Goal: Information Seeking & Learning: Find specific fact

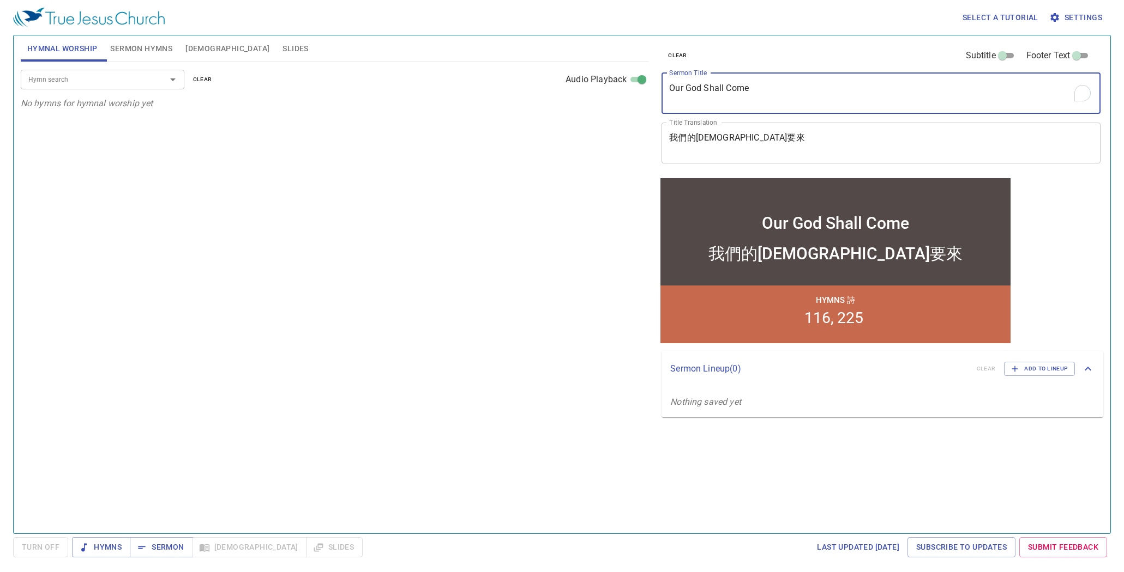
drag, startPoint x: 664, startPoint y: 89, endPoint x: 595, endPoint y: 81, distance: 69.7
click at [595, 81] on div "Hymnal Worship Sermon Hymns Bible Slides Hymn search Hymn search clear Audio Pl…" at bounding box center [561, 280] width 1091 height 498
paste textarea "His Eyes Were Not Dim 眼目沒有昏花"
drag, startPoint x: 761, startPoint y: 90, endPoint x: 871, endPoint y: 92, distance: 110.1
click at [871, 92] on textarea "His Eyes Were Not Dim 眼目沒有昏花" at bounding box center [881, 93] width 424 height 21
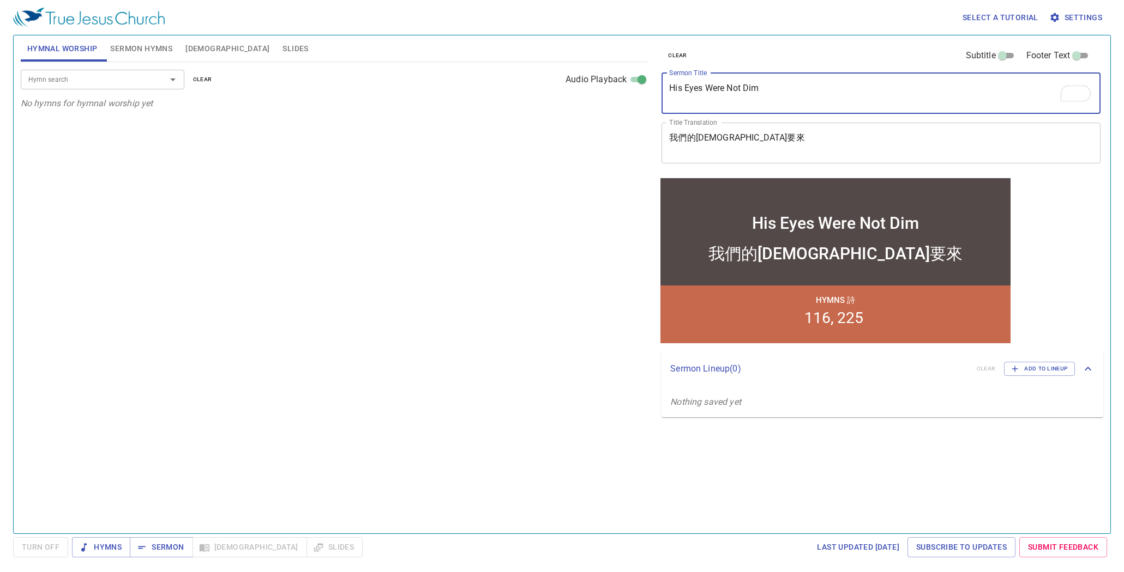
type textarea "His Eyes Were Not Dim"
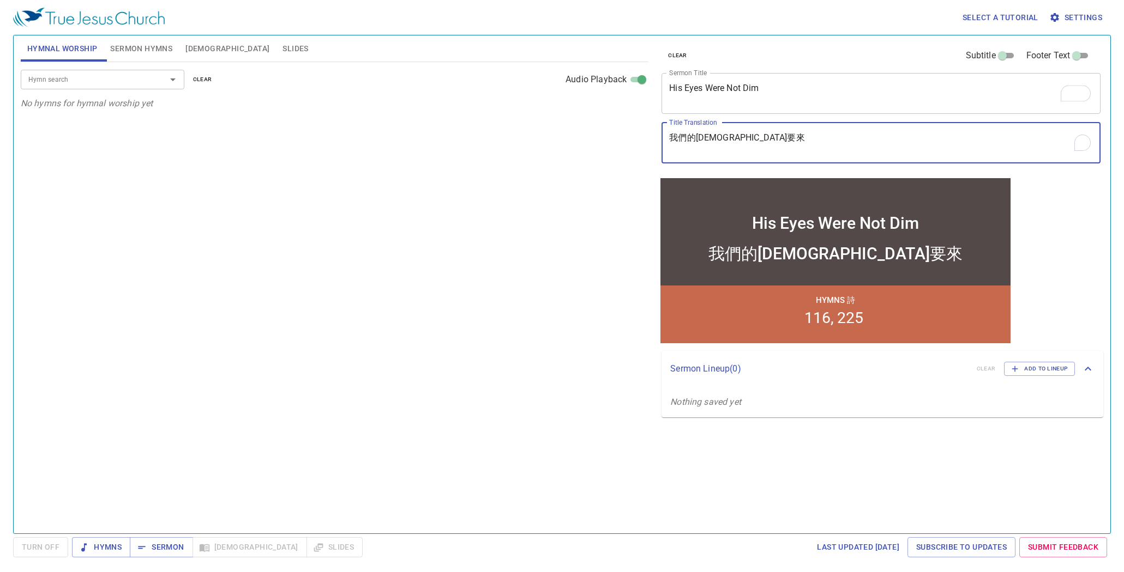
drag, startPoint x: 733, startPoint y: 147, endPoint x: 482, endPoint y: 146, distance: 250.8
click at [482, 146] on div "Hymnal Worship Sermon Hymns Bible Slides Hymn search Hymn search clear Audio Pl…" at bounding box center [561, 280] width 1091 height 498
drag, startPoint x: 698, startPoint y: 126, endPoint x: 547, endPoint y: 112, distance: 151.7
click at [547, 112] on div "Hymnal Worship Sermon Hymns Bible Slides Hymn search Hymn search clear Audio Pl…" at bounding box center [561, 280] width 1091 height 498
paste textarea "眼目沒有昏花"
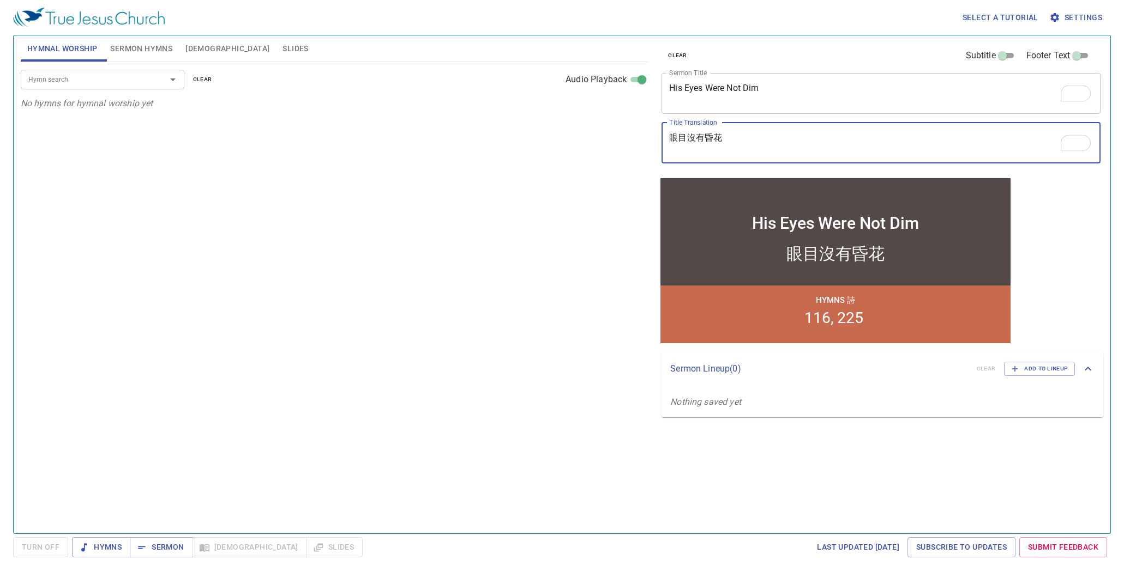
type textarea "眼目沒有昏花"
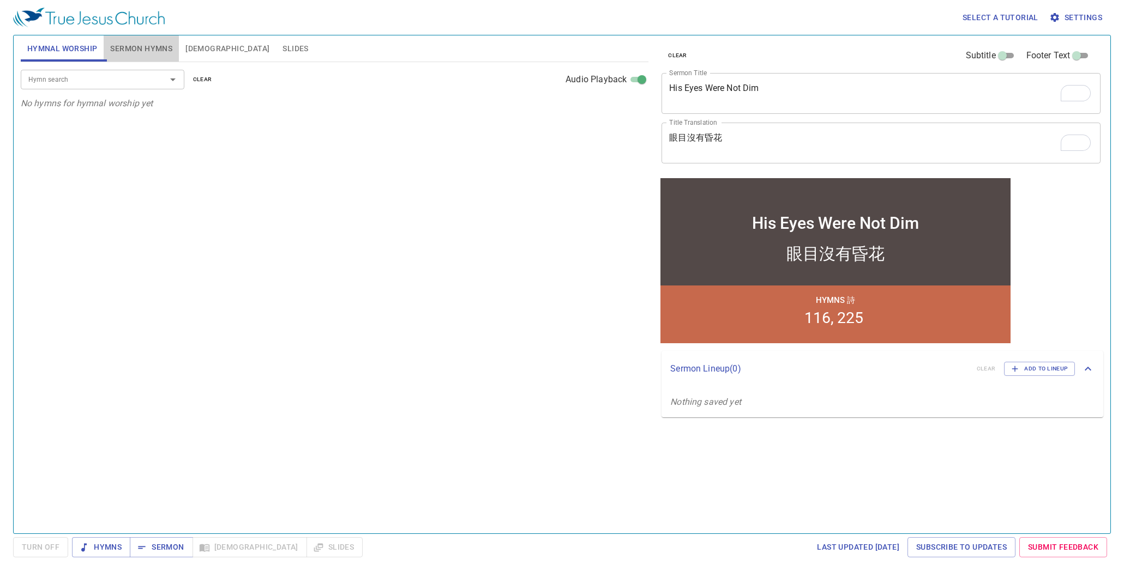
click at [130, 49] on span "Sermon Hymns" at bounding box center [141, 49] width 62 height 14
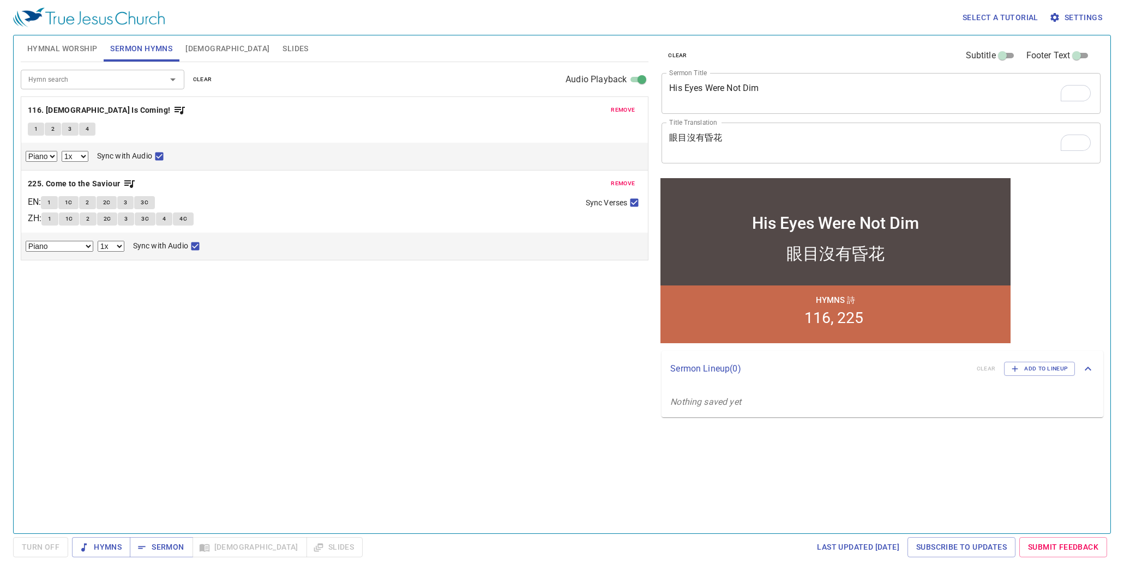
click at [96, 80] on input "Hymn search" at bounding box center [86, 79] width 125 height 13
click at [500, 110] on p "116. Christ Is Coming!" at bounding box center [334, 111] width 613 height 14
click at [618, 107] on span "remove" at bounding box center [623, 110] width 24 height 10
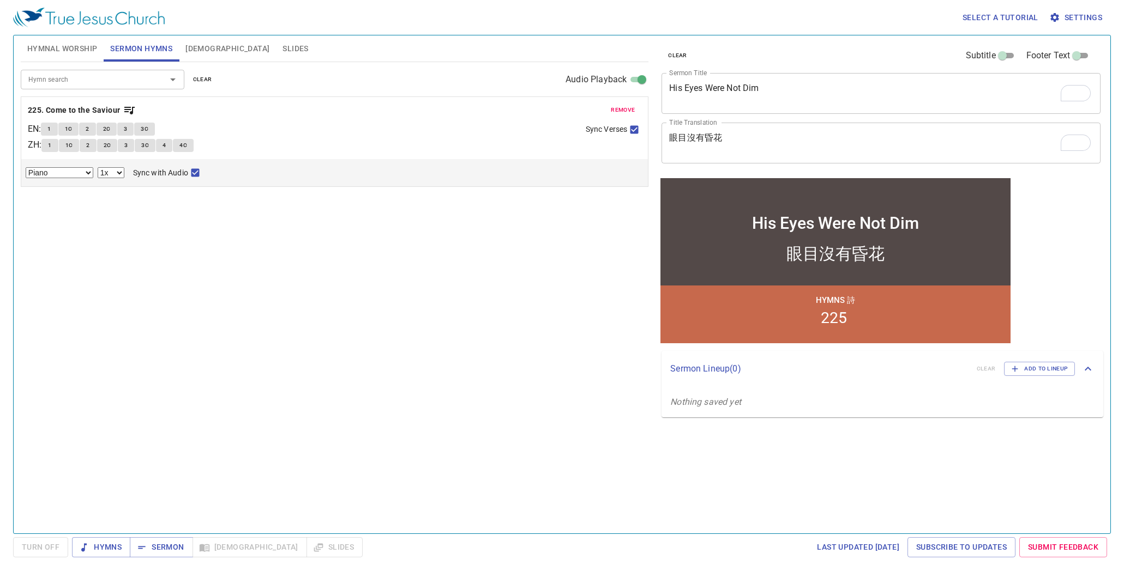
click at [618, 107] on span "remove" at bounding box center [623, 110] width 24 height 10
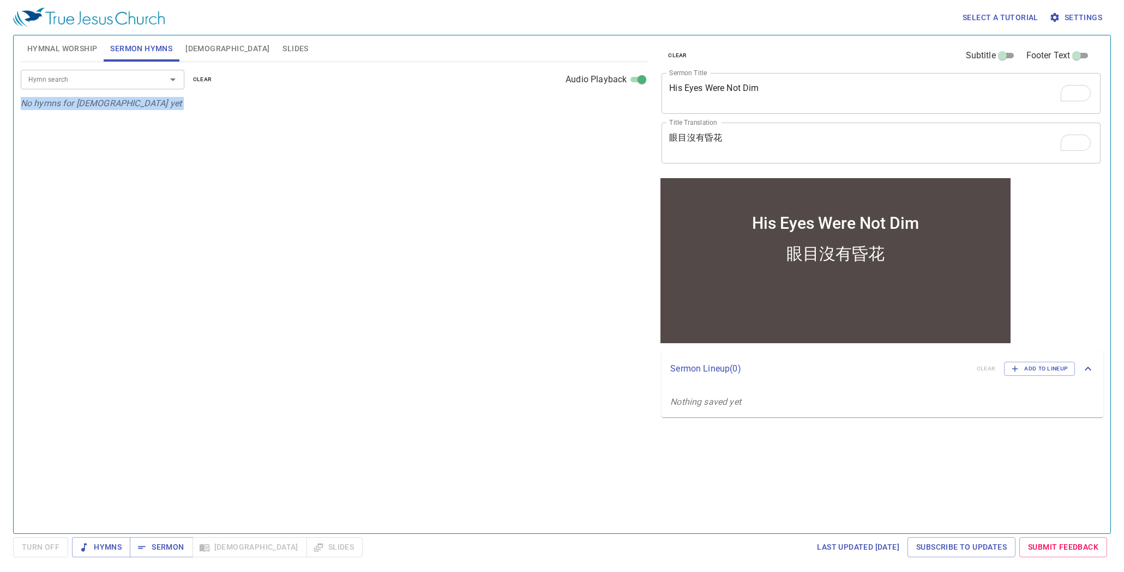
click at [618, 107] on p "No hymns for sermon yet" at bounding box center [334, 103] width 627 height 13
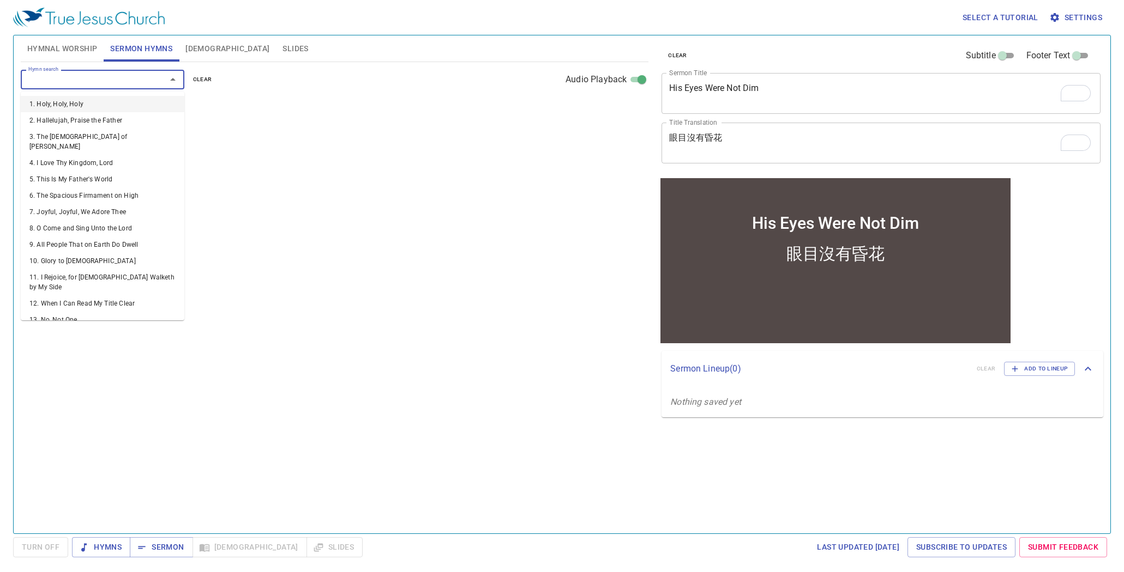
click at [105, 86] on input "Hymn search" at bounding box center [86, 79] width 125 height 13
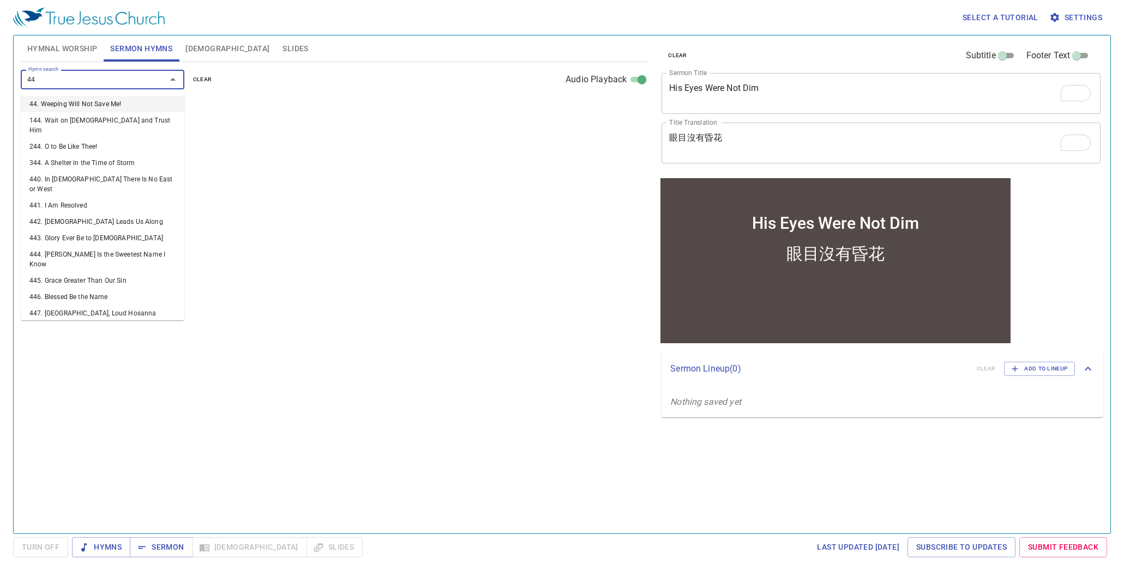
type input "441"
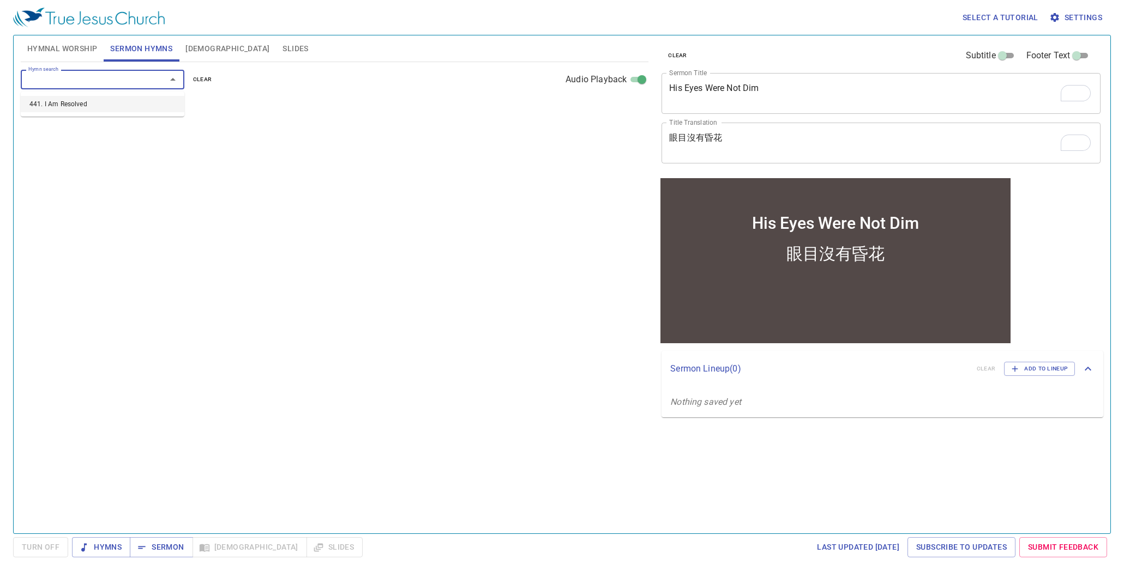
select select "1"
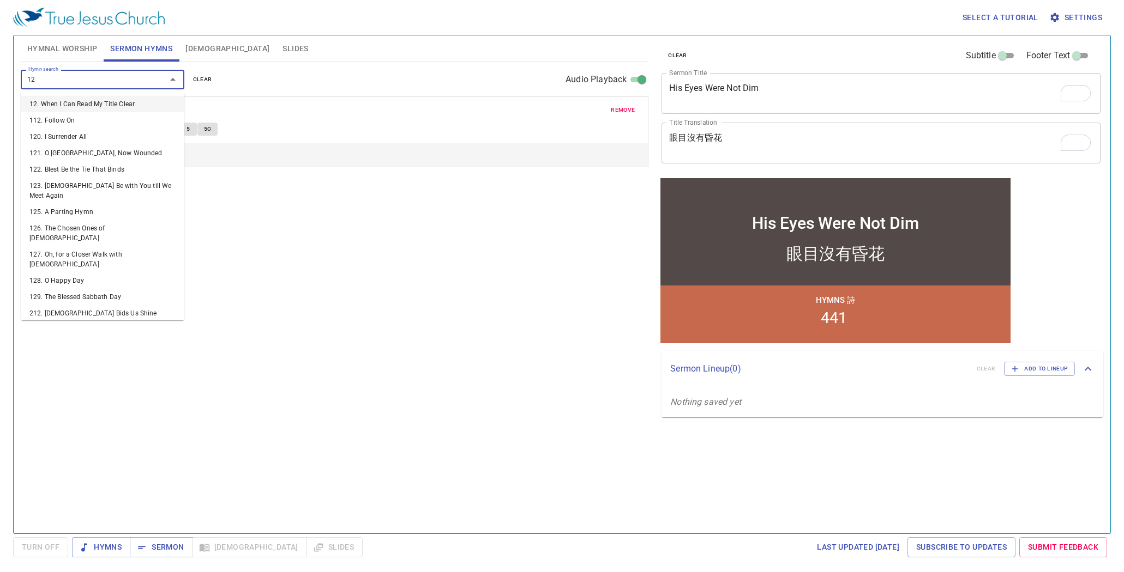
type input "124"
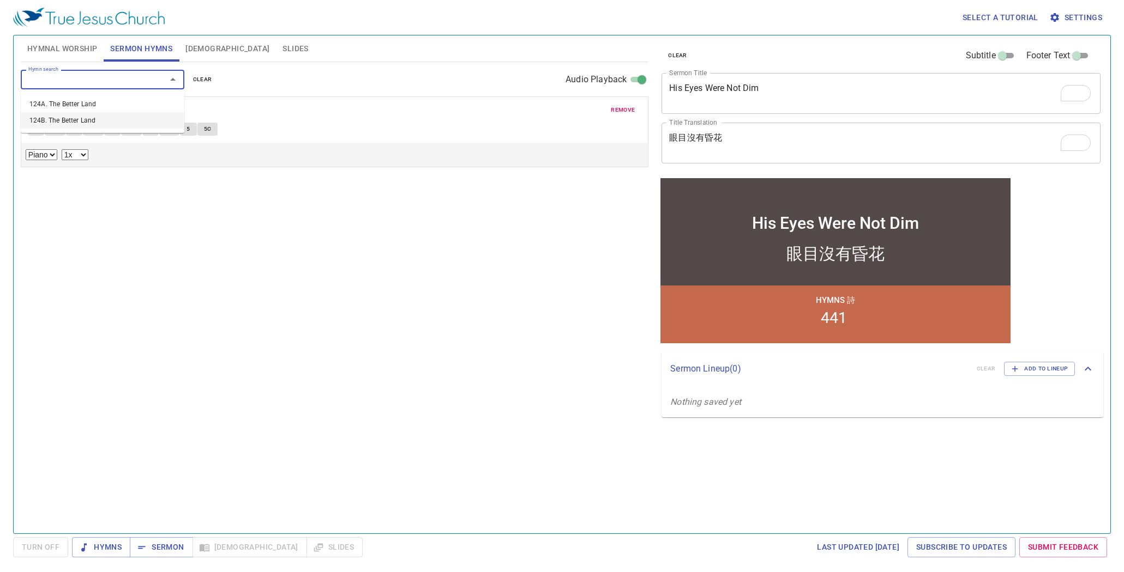
select select "1"
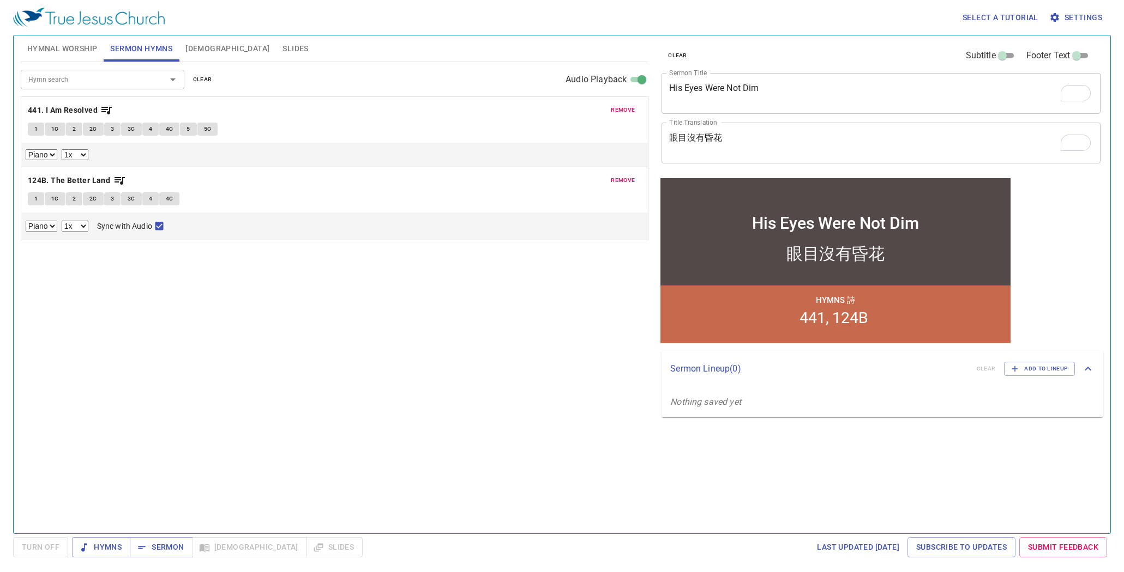
click at [794, 47] on div "clear Subtitle Footer Text" at bounding box center [876, 56] width 439 height 26
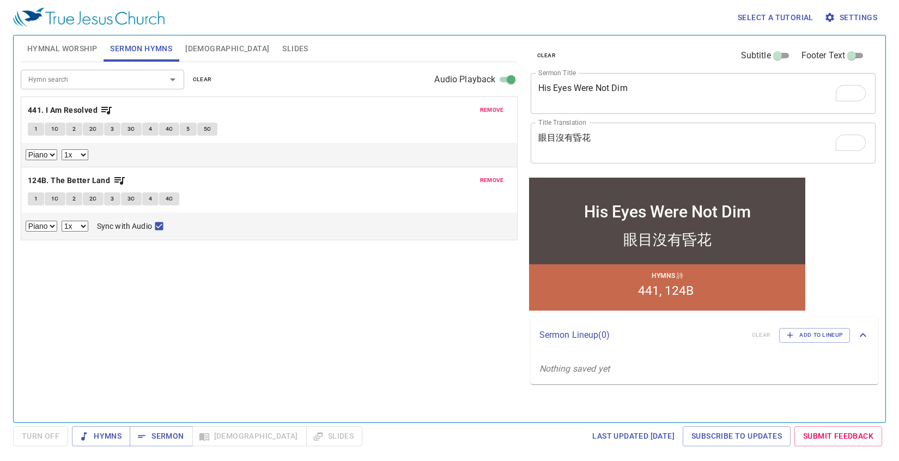
click at [383, 307] on div "Hymn search Hymn search clear Audio Playback remove 441. I Am Resolved 1 1C 2 2…" at bounding box center [269, 237] width 497 height 351
click at [37, 130] on span "1" at bounding box center [35, 129] width 3 height 10
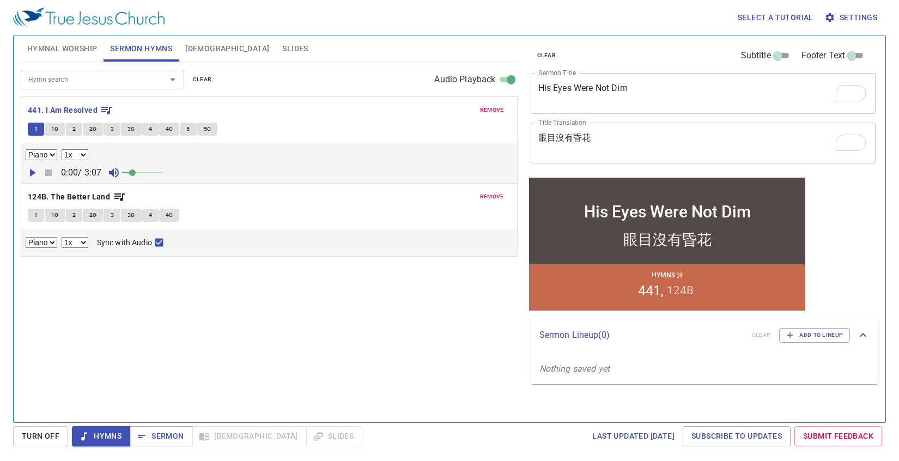
click at [424, 112] on p "441. I Am Resolved" at bounding box center [269, 111] width 483 height 14
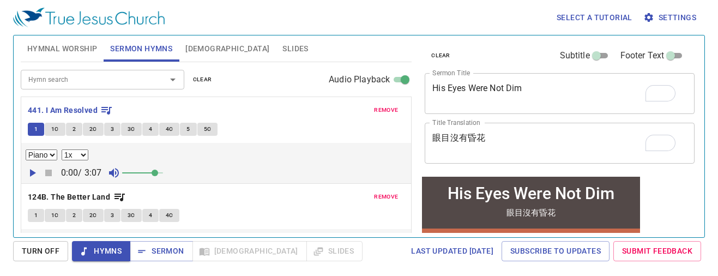
drag, startPoint x: 146, startPoint y: 170, endPoint x: 155, endPoint y: 170, distance: 9.8
click at [158, 170] on span at bounding box center [155, 173] width 7 height 7
drag, startPoint x: 155, startPoint y: 170, endPoint x: 185, endPoint y: 173, distance: 29.6
click at [185, 173] on div "0:00 / 3:07" at bounding box center [216, 173] width 381 height 16
click at [32, 175] on icon "button" at bounding box center [33, 173] width 6 height 8
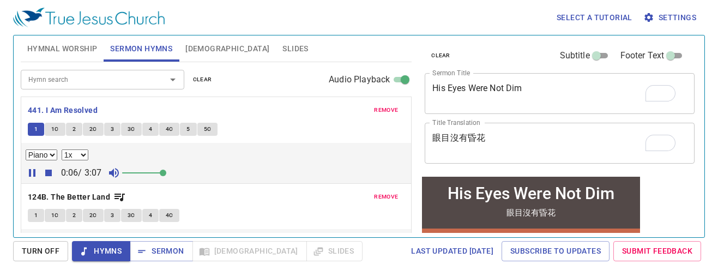
click at [29, 175] on icon "button" at bounding box center [32, 173] width 7 height 8
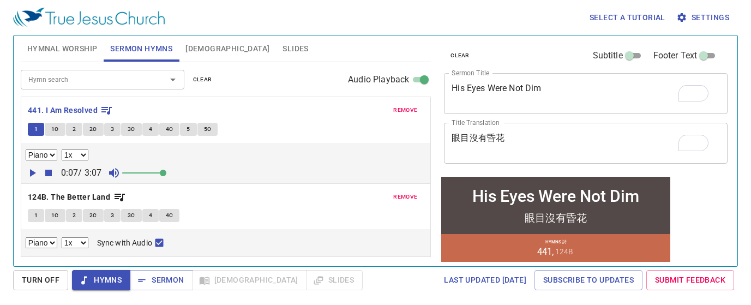
click at [37, 217] on span "1" at bounding box center [35, 215] width 3 height 10
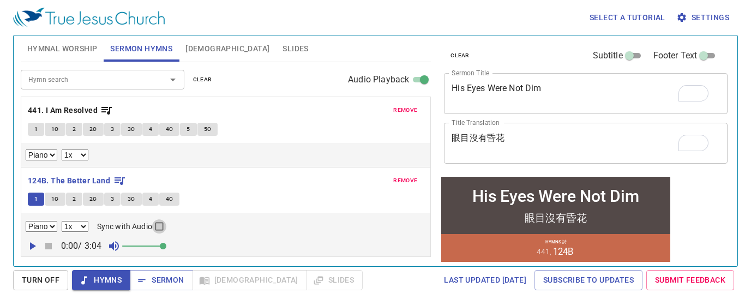
click at [163, 229] on input "Sync with Audio" at bounding box center [159, 228] width 14 height 14
click at [32, 245] on icon "button" at bounding box center [33, 246] width 6 height 8
click at [35, 245] on icon "button" at bounding box center [32, 245] width 13 height 13
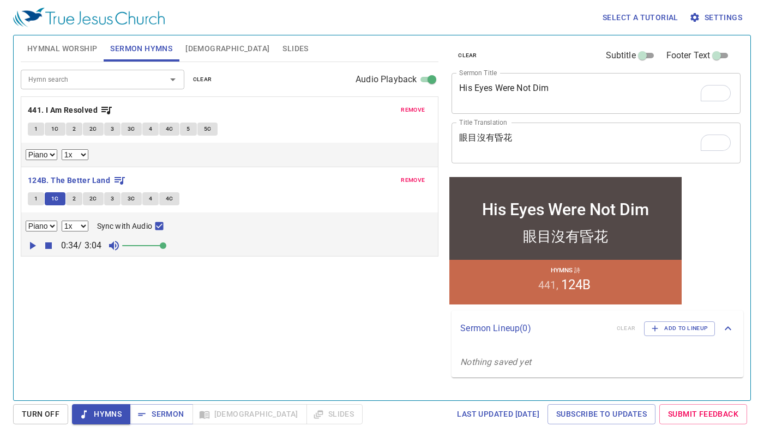
click at [162, 229] on input "Sync with Audio" at bounding box center [159, 228] width 14 height 14
click at [162, 226] on input "Sync with Audio" at bounding box center [159, 228] width 14 height 14
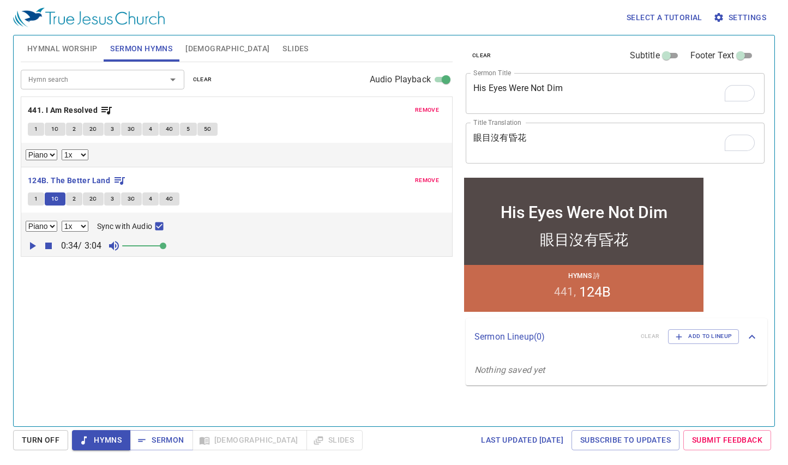
click at [73, 198] on span "2" at bounding box center [74, 199] width 3 height 10
click at [87, 198] on button "2C" at bounding box center [93, 198] width 21 height 13
click at [77, 200] on button "2" at bounding box center [74, 198] width 16 height 13
click at [99, 201] on button "2C" at bounding box center [93, 198] width 21 height 13
click at [113, 198] on span "3" at bounding box center [112, 199] width 3 height 10
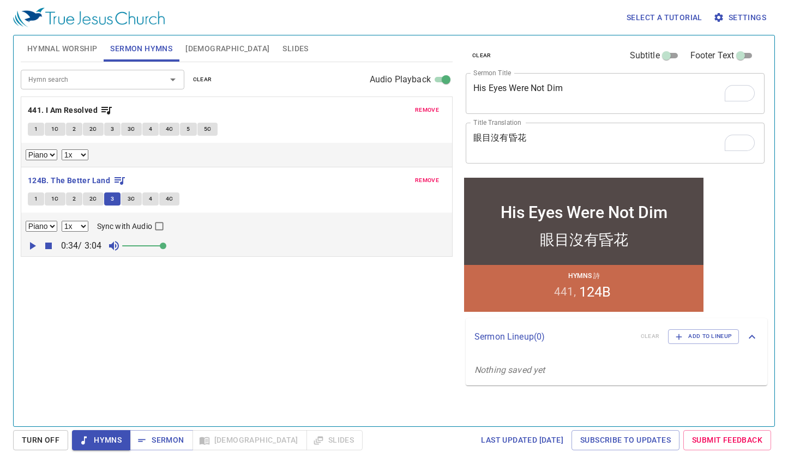
click at [163, 229] on input "Sync with Audio" at bounding box center [159, 228] width 14 height 14
click at [128, 197] on span "3C" at bounding box center [132, 199] width 8 height 10
checkbox input "false"
click at [150, 197] on span "4" at bounding box center [150, 199] width 3 height 10
click at [172, 197] on button "4C" at bounding box center [169, 198] width 21 height 13
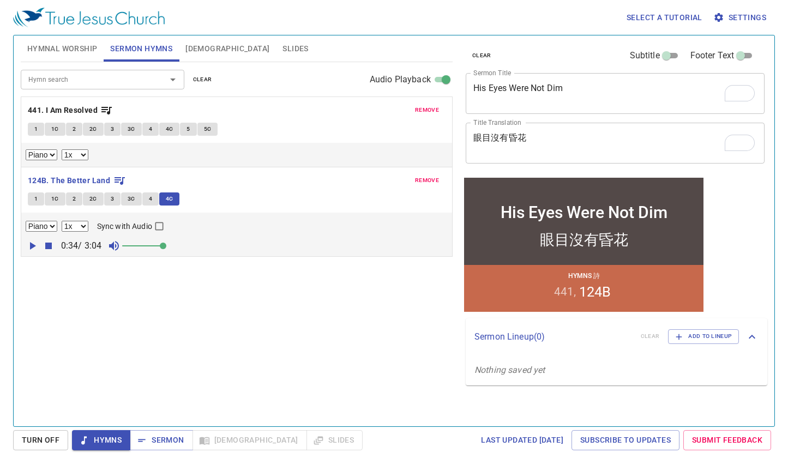
click at [31, 246] on icon "button" at bounding box center [33, 246] width 6 height 8
click at [34, 245] on icon "button" at bounding box center [32, 246] width 7 height 8
click at [196, 43] on span "[DEMOGRAPHIC_DATA]" at bounding box center [227, 49] width 84 height 14
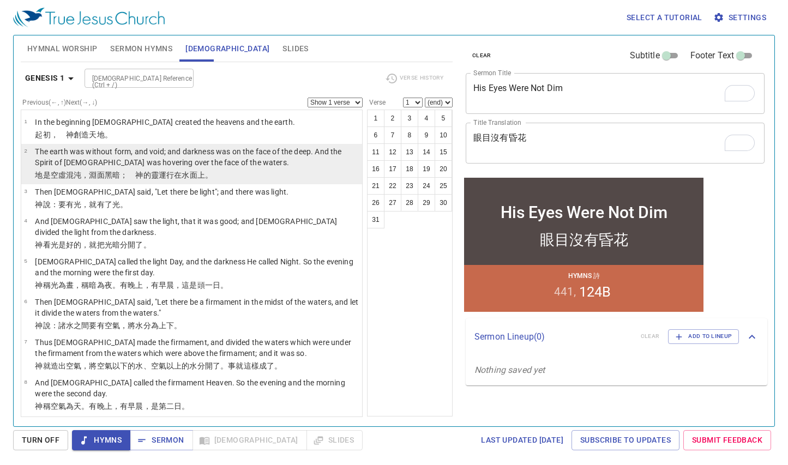
click at [120, 160] on p "The earth was without form, and void; and darkness was on the face of the deep.…" at bounding box center [197, 157] width 324 height 22
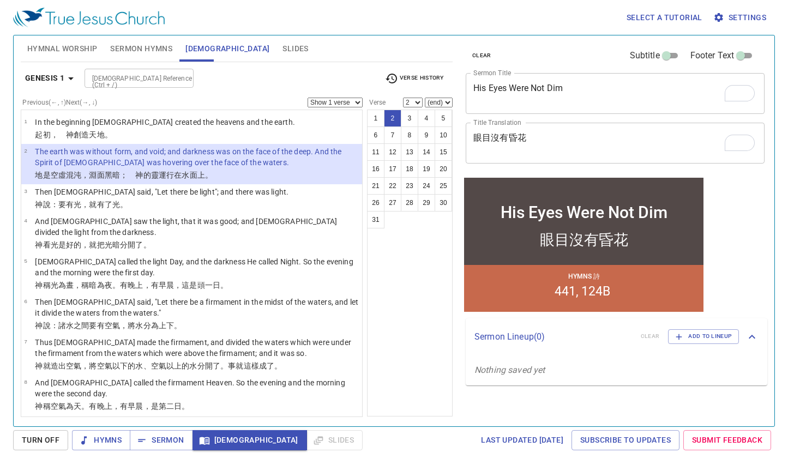
click at [771, 253] on div "clear Subtitle Footer Text Sermon Title His Eyes Were Not Dim x Sermon Title Ti…" at bounding box center [614, 226] width 315 height 391
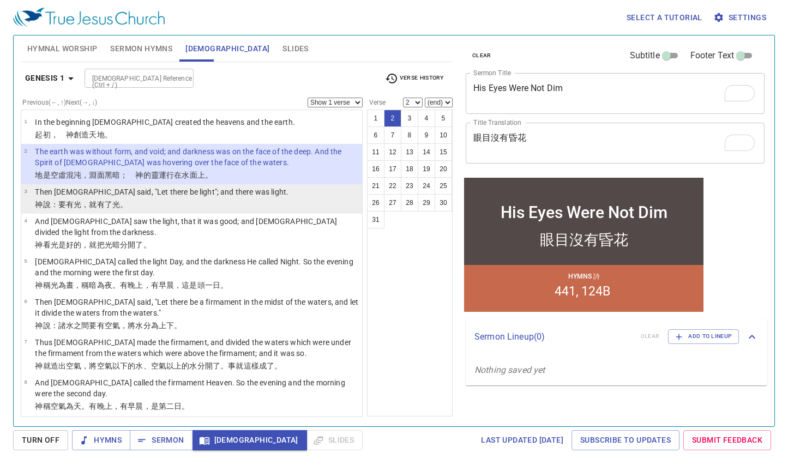
click at [164, 191] on p "Then [DEMOGRAPHIC_DATA] said, "Let there be light"; and there was light." at bounding box center [161, 191] width 253 height 11
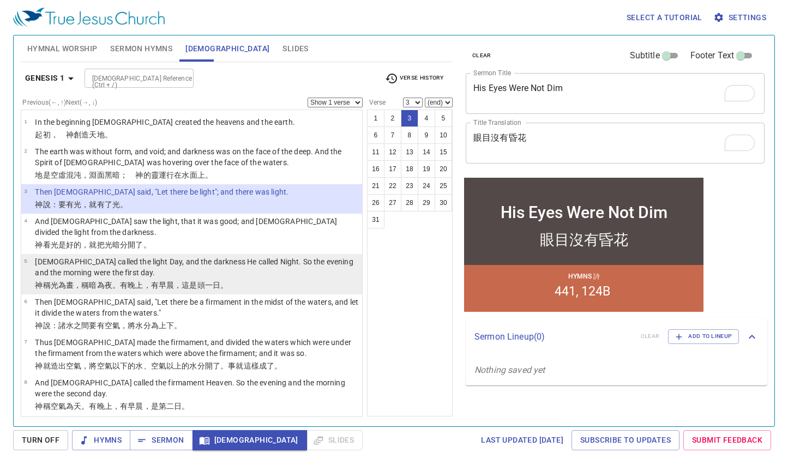
click at [160, 256] on p "[DEMOGRAPHIC_DATA] called the light Day, and the darkness He called Night. So t…" at bounding box center [197, 267] width 324 height 22
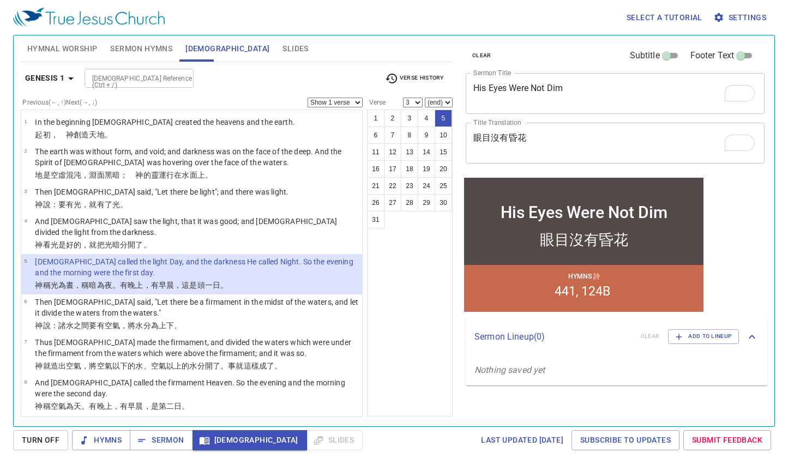
select select "5"
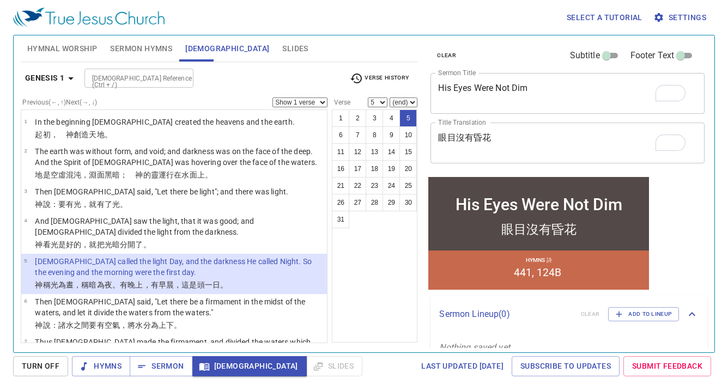
click at [350, 41] on div "Hymnal Worship Sermon Hymns Bible Slides" at bounding box center [219, 48] width 397 height 26
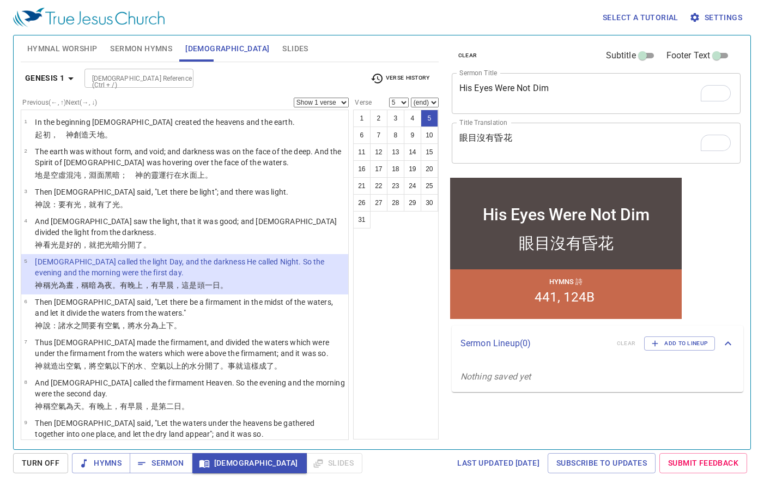
click at [150, 37] on button "Sermon Hymns" at bounding box center [141, 48] width 75 height 26
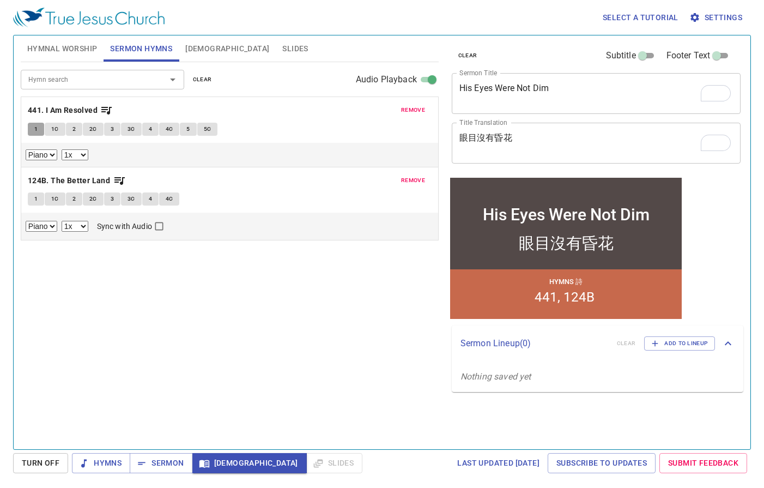
click at [37, 130] on span "1" at bounding box center [35, 129] width 3 height 10
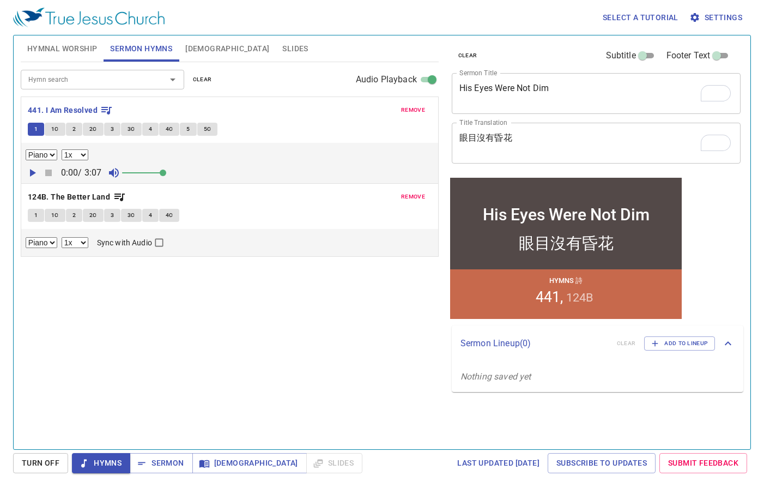
click at [276, 130] on div "1 1C 2 2C 3 3C 4 4C 5 5C" at bounding box center [230, 131] width 404 height 16
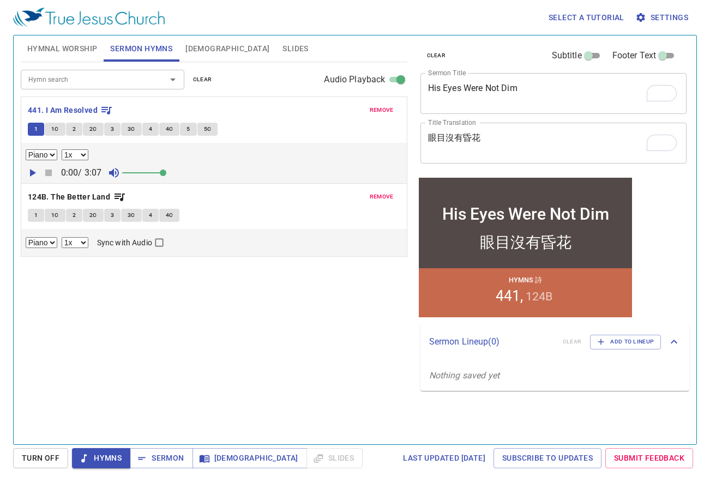
click at [575, 401] on div "clear Subtitle Footer Text Sermon Title His Eyes Were Not Dim x Sermon Title Ti…" at bounding box center [553, 235] width 282 height 409
click at [34, 173] on icon "button" at bounding box center [33, 173] width 6 height 8
click at [255, 128] on div "1 1C 2 2C 3 3C 4 4C 5 5C" at bounding box center [214, 131] width 372 height 16
click at [59, 129] on button "1C" at bounding box center [55, 129] width 21 height 13
click at [52, 126] on span "1C" at bounding box center [55, 129] width 8 height 10
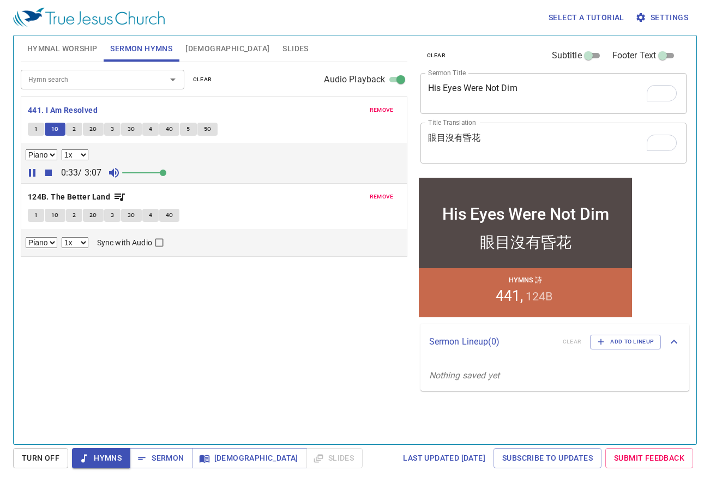
click at [323, 289] on div "Hymn search Hymn search clear Audio Playback remove 441. I Am Resolved 1 1C 2 2…" at bounding box center [214, 248] width 387 height 373
click at [53, 129] on span "1C" at bounding box center [55, 129] width 8 height 10
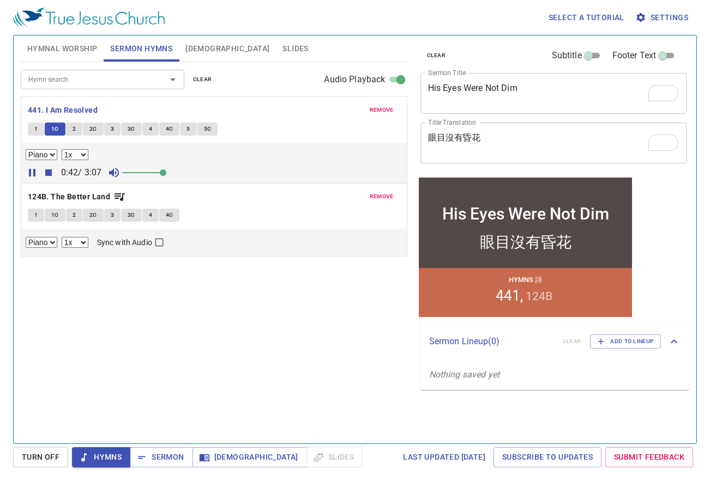
click at [55, 123] on button "1C" at bounding box center [55, 129] width 21 height 13
click at [56, 130] on span "1C" at bounding box center [55, 129] width 8 height 10
click at [74, 126] on span "2" at bounding box center [74, 129] width 3 height 10
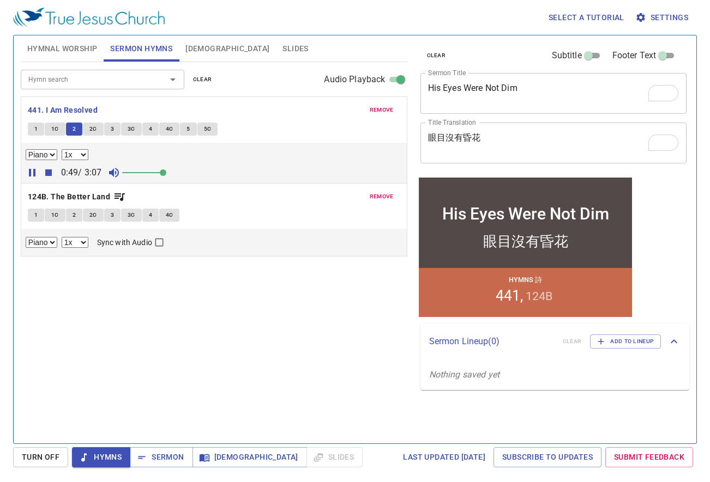
click at [74, 126] on span "2" at bounding box center [74, 129] width 3 height 10
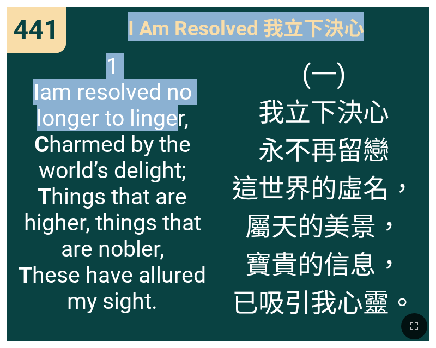
drag, startPoint x: 215, startPoint y: 39, endPoint x: 169, endPoint y: 120, distance: 93.5
click at [169, 120] on div "I Am Resolved 我立下決心 I Am Resolved 我立下決心 1 I am resolved no longer to linger, C …" at bounding box center [218, 174] width 423 height 335
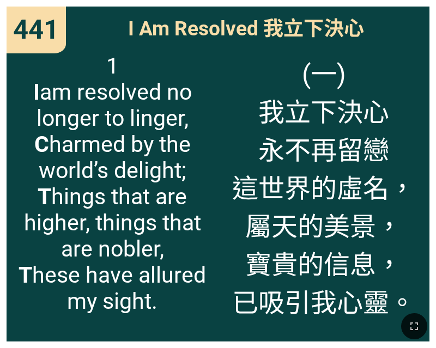
click at [244, 49] on div "(一) 我立下決心 永不再留戀 這世界的虛名， 屬天的美景， 寶貴的信息， 已吸引我心靈。" at bounding box center [324, 194] width 212 height 296
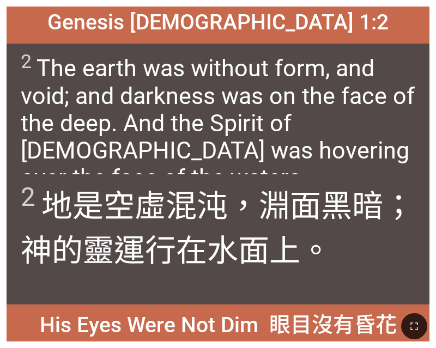
click at [141, 230] on span "2 地 是 空虛 混沌 ，淵 面 黑暗 ；　[DEMOGRAPHIC_DATA] 的靈 運行 在水 面 上 。" at bounding box center [218, 225] width 395 height 89
click at [374, 1] on div "Genesis [DEMOGRAPHIC_DATA] 1:[DEMOGRAPHIC_DATA] 1:2 2 The earth was without for…" at bounding box center [218, 174] width 436 height 348
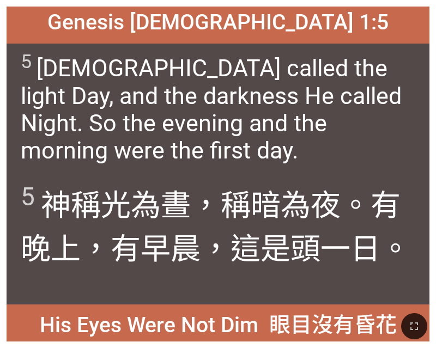
click at [401, 164] on span "5 God called the light Day, and the darkness He called Night. So the evening an…" at bounding box center [218, 106] width 395 height 113
click at [243, 133] on span "5 God called the light Day, and the darkness He called Night. So the evening an…" at bounding box center [218, 106] width 395 height 113
click at [392, 95] on span "5 God called the light Day, and the darkness He called Night. So the evening an…" at bounding box center [218, 106] width 395 height 113
click at [340, 230] on span "5 神 稱 光 為晝 ，稱 暗 為夜 。有晚上 ，有早晨 ，這是頭一 日 。" at bounding box center [218, 224] width 395 height 87
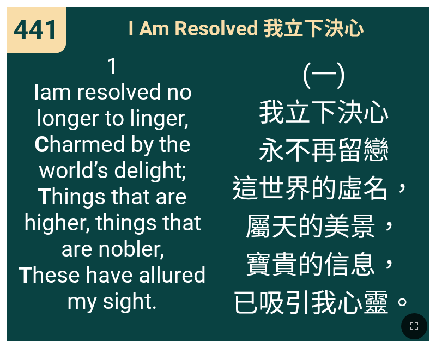
click at [311, 225] on span "(一) 我立下決心 永不再留戀 這世界的虛名， 屬天的美景， 寶貴的信息， 已吸引我心靈。" at bounding box center [323, 186] width 183 height 267
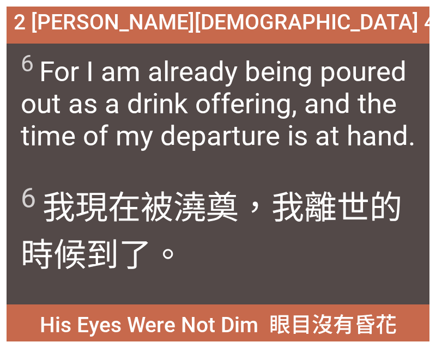
click at [131, 124] on span "6 For I am already being poured out as a drink offering, and the time of my dep…" at bounding box center [218, 101] width 395 height 102
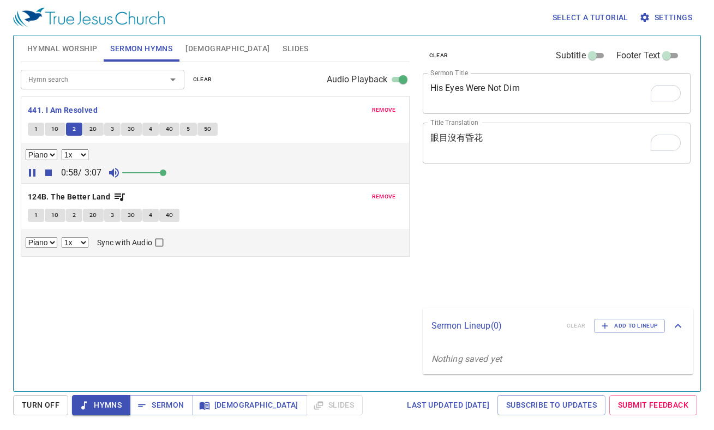
select select "1"
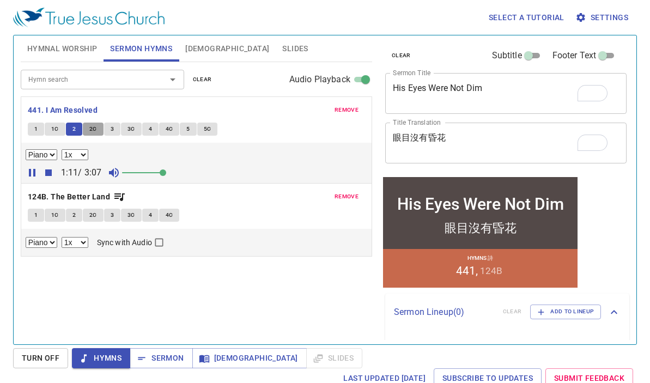
click at [91, 131] on span "2C" at bounding box center [93, 129] width 8 height 10
click at [93, 124] on span "2C" at bounding box center [93, 129] width 8 height 10
click at [90, 129] on span "2C" at bounding box center [93, 129] width 8 height 10
click at [111, 130] on span "3" at bounding box center [112, 129] width 3 height 10
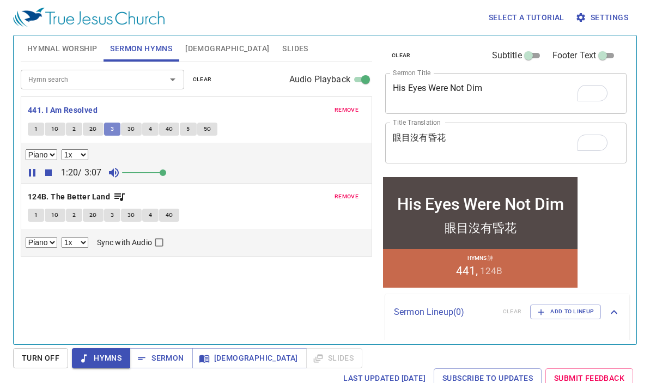
click at [111, 130] on span "3" at bounding box center [112, 129] width 3 height 10
click at [112, 127] on span "3" at bounding box center [112, 129] width 3 height 10
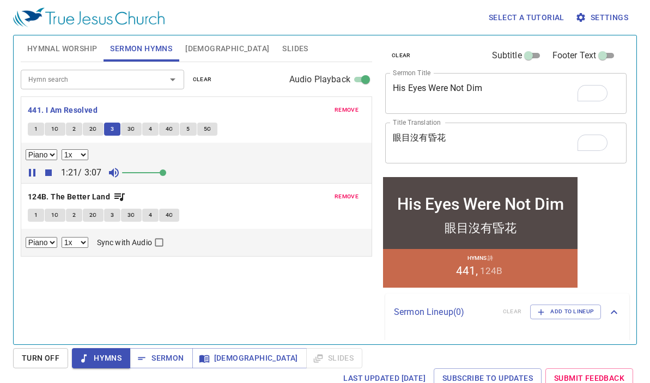
click at [112, 127] on span "3" at bounding box center [112, 129] width 3 height 10
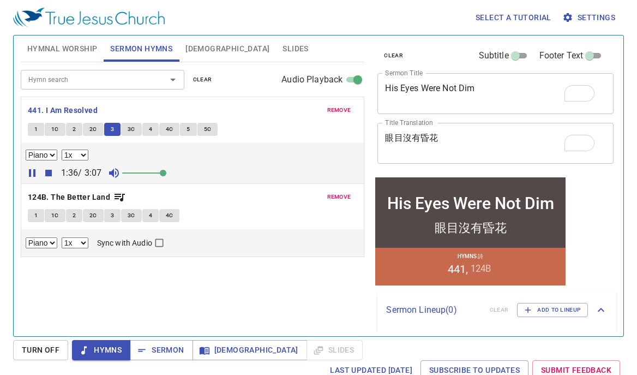
click at [132, 130] on span "3C" at bounding box center [132, 129] width 8 height 10
click at [150, 131] on span "4" at bounding box center [150, 129] width 3 height 10
click at [149, 130] on span "4" at bounding box center [150, 129] width 3 height 10
click at [149, 128] on span "4" at bounding box center [150, 129] width 3 height 10
click at [149, 130] on span "4" at bounding box center [150, 129] width 3 height 10
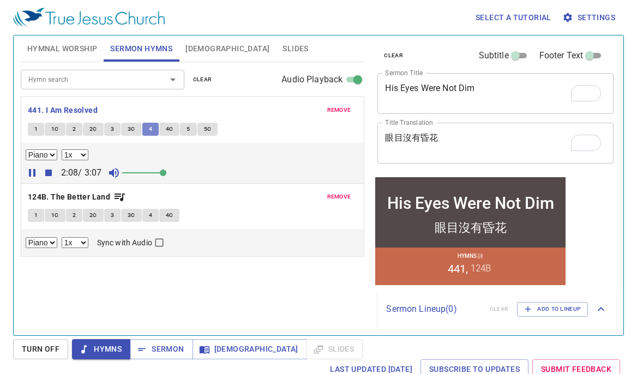
click at [150, 129] on span "4" at bounding box center [150, 129] width 3 height 10
click at [170, 129] on span "4C" at bounding box center [170, 129] width 8 height 10
click at [168, 130] on span "4C" at bounding box center [170, 129] width 8 height 10
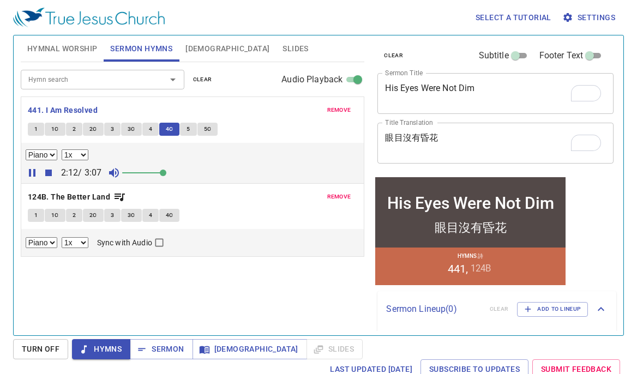
click at [168, 130] on span "4C" at bounding box center [170, 129] width 8 height 10
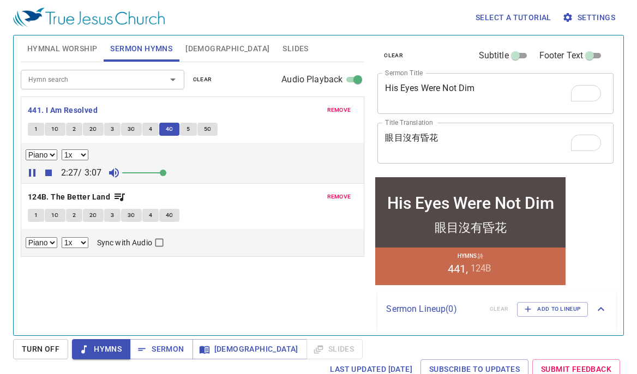
click at [186, 130] on span "5" at bounding box center [187, 129] width 3 height 10
click at [188, 129] on span "5" at bounding box center [187, 129] width 3 height 10
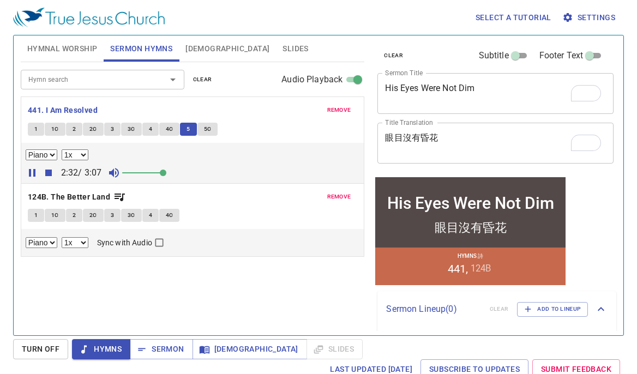
click at [188, 129] on span "5" at bounding box center [187, 129] width 3 height 10
click at [637, 374] on div "Select a tutorial Settings Hymnal Worship Sermon Hymns [DEMOGRAPHIC_DATA] Slide…" at bounding box center [318, 187] width 637 height 374
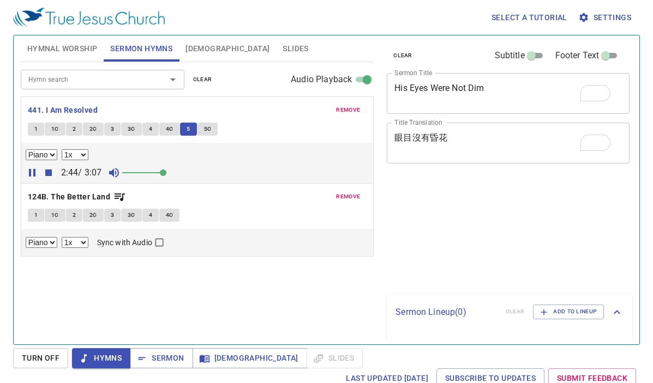
select select "1"
select select "5"
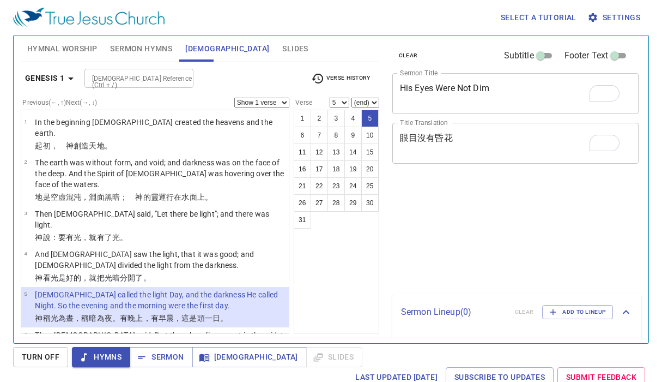
select select "5"
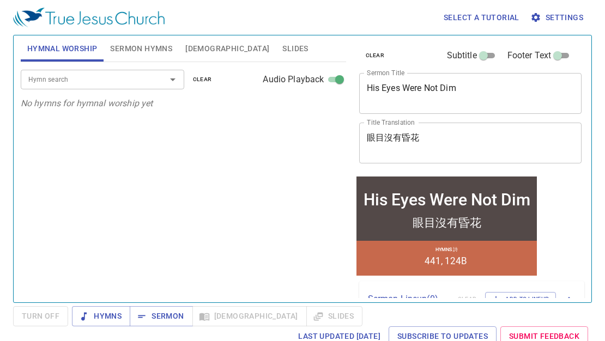
click at [194, 49] on span "[DEMOGRAPHIC_DATA]" at bounding box center [227, 49] width 84 height 14
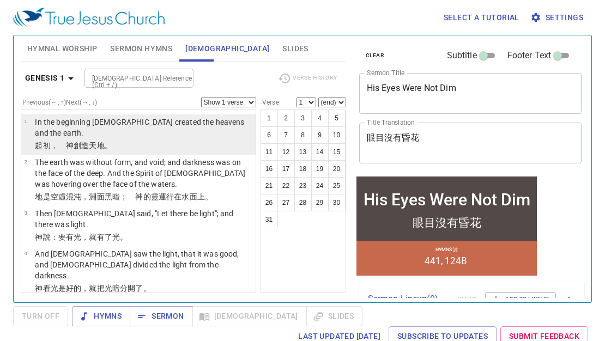
click at [116, 128] on td "In the beginning [DEMOGRAPHIC_DATA] created the heavens and the earth." at bounding box center [144, 128] width 218 height 23
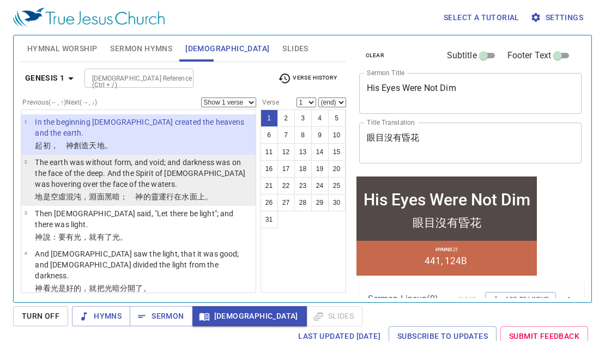
click at [118, 157] on p "The earth was without form, and void; and darkness was on the face of the deep.…" at bounding box center [144, 173] width 218 height 33
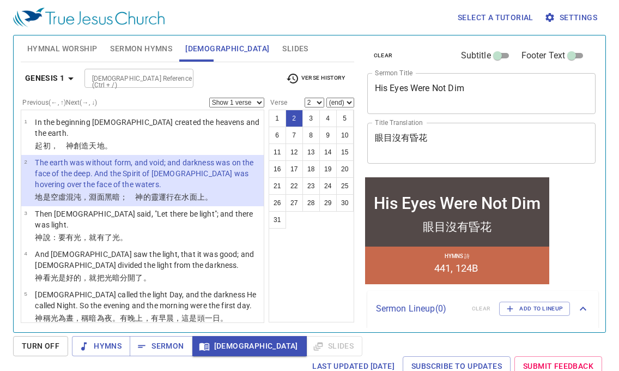
click at [46, 73] on b "Genesis 1" at bounding box center [45, 78] width 40 height 14
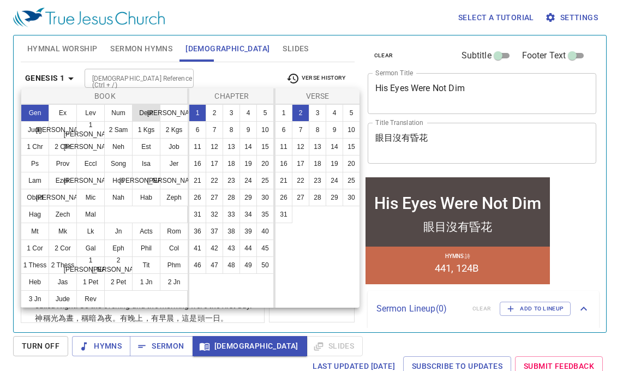
click at [137, 112] on button "Deut" at bounding box center [146, 112] width 28 height 17
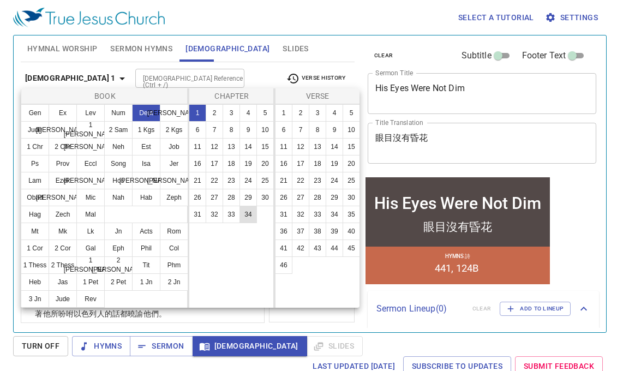
click at [247, 213] on button "34" at bounding box center [247, 214] width 17 height 17
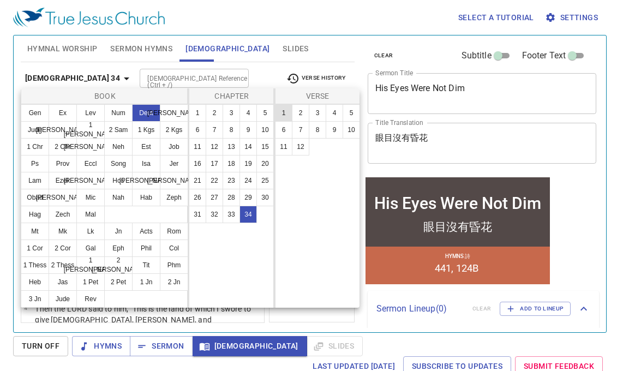
click at [283, 112] on button "1" at bounding box center [283, 112] width 17 height 17
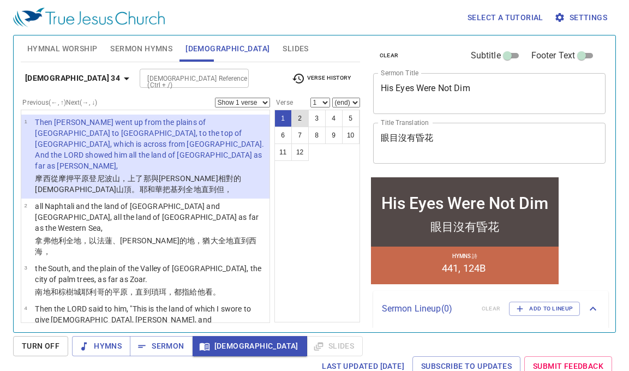
click at [301, 121] on button "2" at bounding box center [299, 118] width 17 height 17
select select "2"
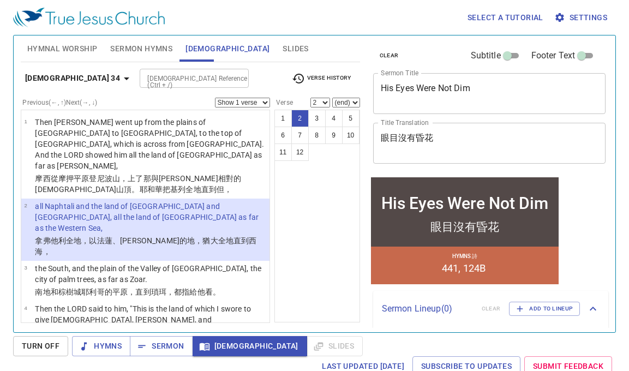
click at [301, 121] on button "2" at bounding box center [299, 118] width 17 height 17
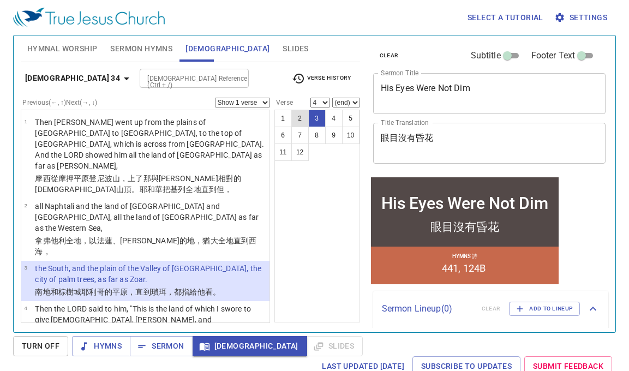
scroll to position [83, 0]
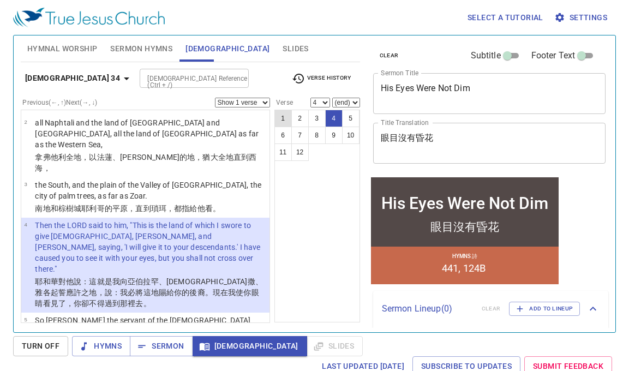
click at [282, 121] on button "1" at bounding box center [282, 118] width 17 height 17
select select "1"
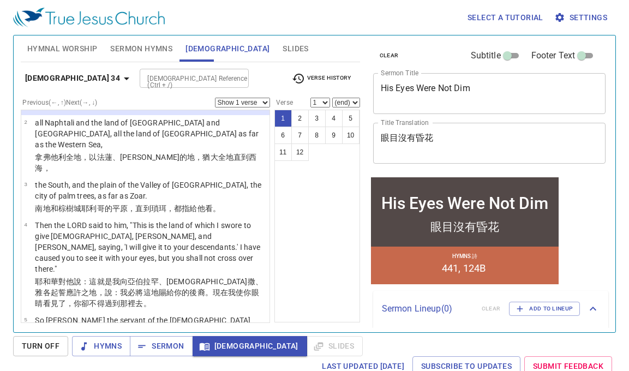
scroll to position [0, 0]
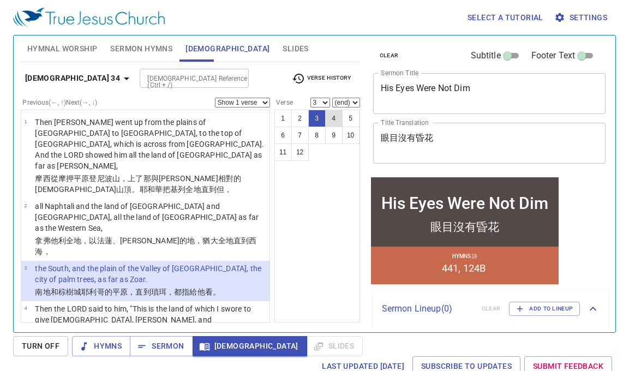
click at [330, 117] on button "4" at bounding box center [333, 118] width 17 height 17
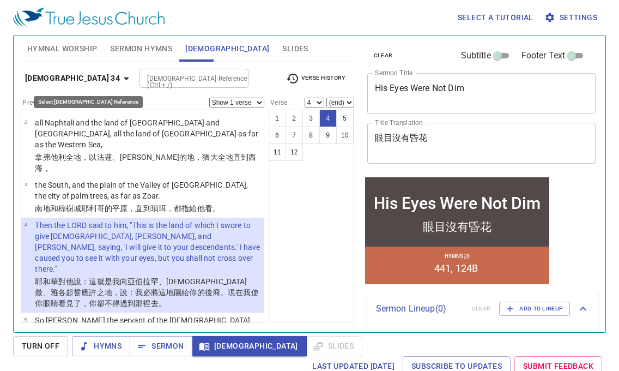
click at [57, 77] on b "Deuteronomy 34" at bounding box center [72, 78] width 95 height 14
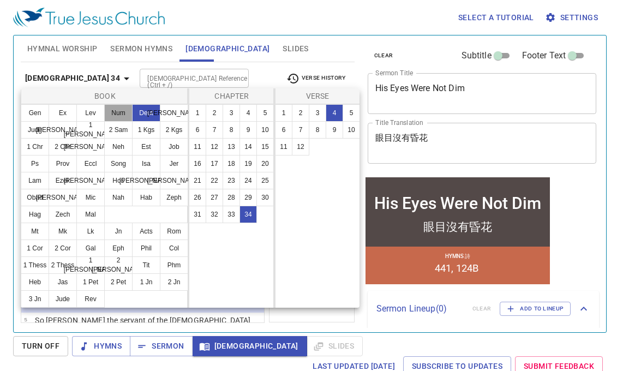
click at [114, 117] on button "Num" at bounding box center [118, 112] width 28 height 17
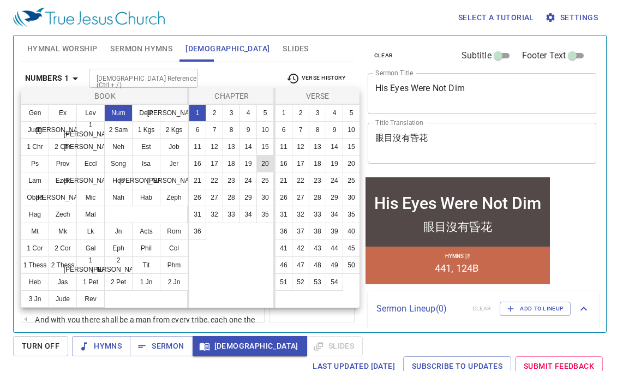
click at [266, 167] on button "20" at bounding box center [264, 163] width 17 height 17
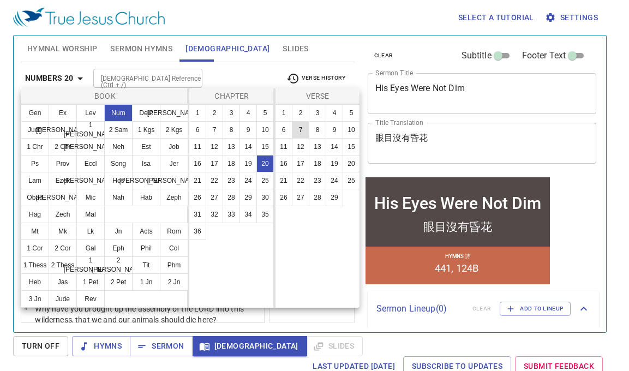
click at [299, 130] on button "7" at bounding box center [300, 129] width 17 height 17
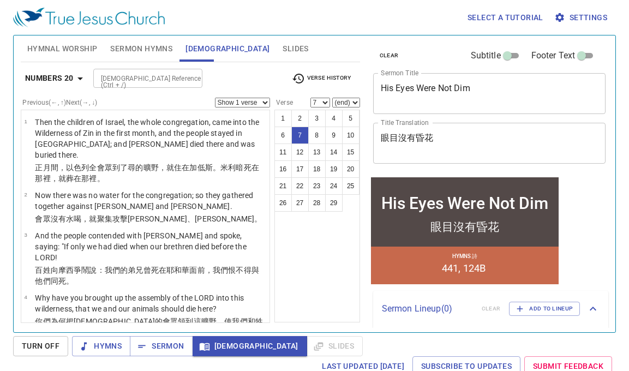
scroll to position [243, 0]
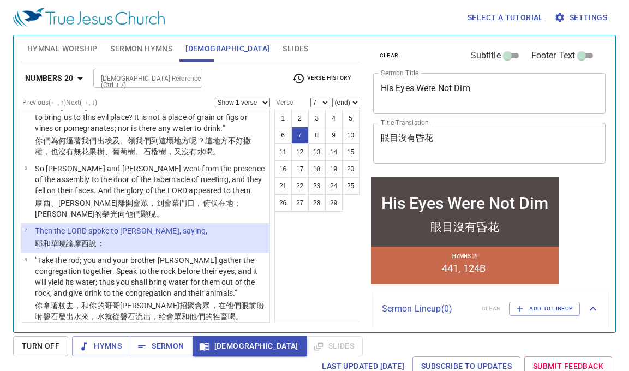
click at [329, 218] on div "1 2 3 4 5 6 7 8 9 10 11 12 13 14 15 16 17 18 19 20 21 22 23 24 25 26 27 28 29" at bounding box center [317, 216] width 86 height 213
click at [325, 218] on div "1 2 3 4 5 6 7 8 9 10 11 12 13 14 15 16 17 18 19 20 21 22 23 24 25 26 27 28 29" at bounding box center [317, 216] width 86 height 213
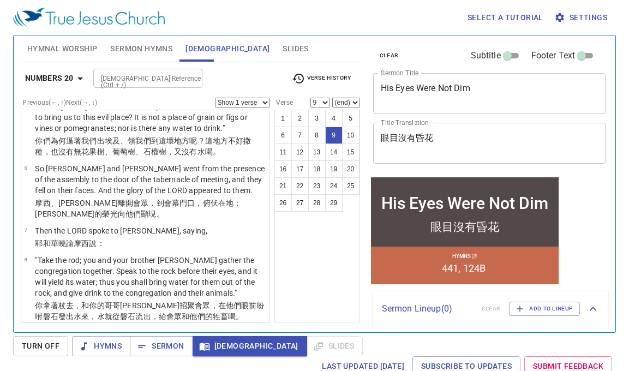
scroll to position [351, 0]
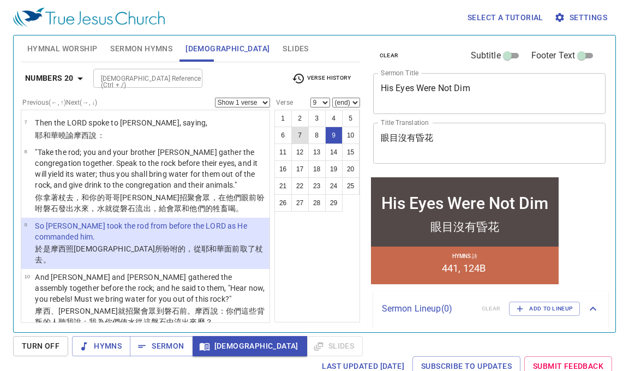
click at [296, 137] on button "7" at bounding box center [299, 134] width 17 height 17
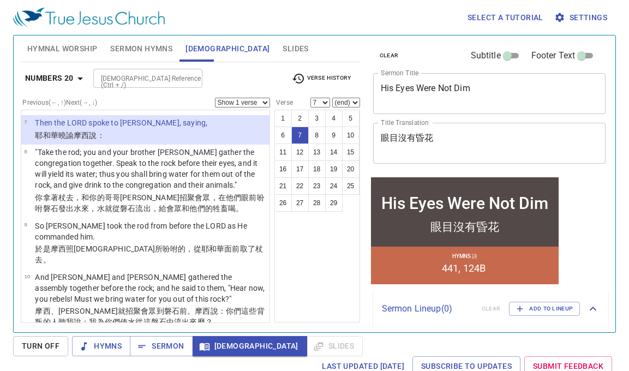
scroll to position [243, 0]
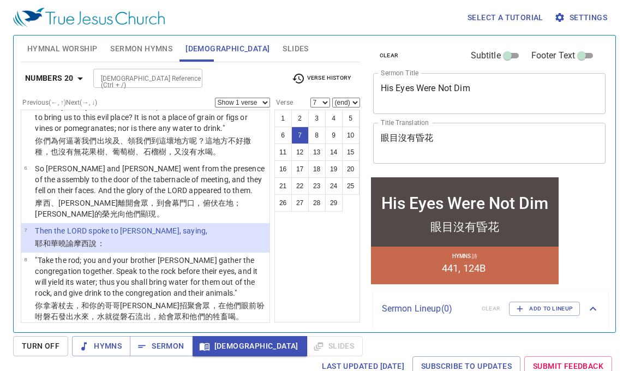
click at [348, 218] on div "1 2 3 4 5 6 7 8 9 10 11 12 13 14 15 16 17 18 19 20 21 22 23 24 25 26 27 28 29" at bounding box center [317, 216] width 86 height 213
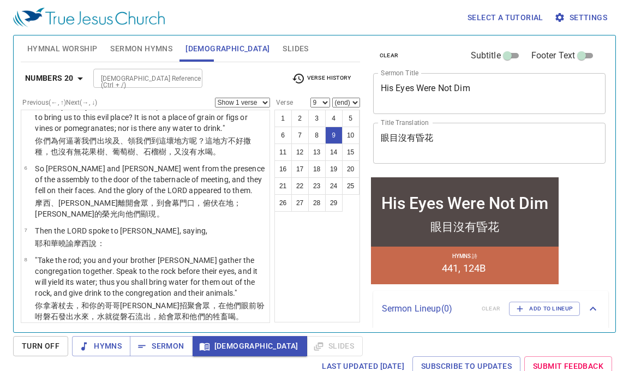
scroll to position [351, 0]
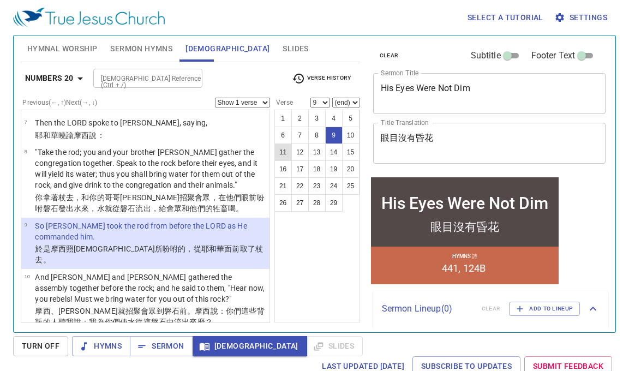
click at [285, 148] on button "11" at bounding box center [282, 151] width 17 height 17
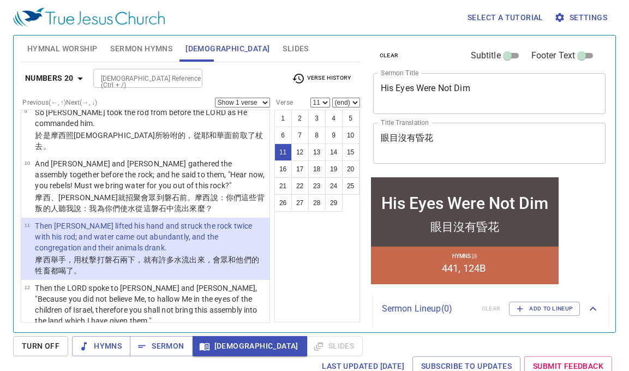
scroll to position [475, 0]
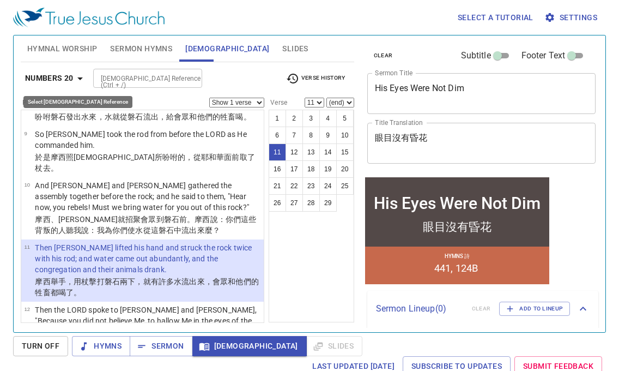
click at [65, 76] on b "Numbers 20" at bounding box center [49, 78] width 49 height 14
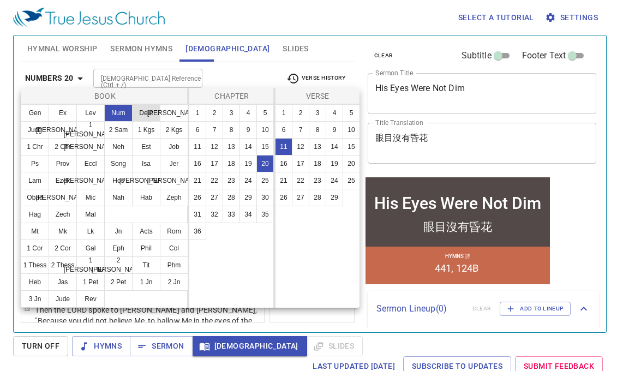
click at [134, 112] on button "Deut" at bounding box center [146, 112] width 28 height 17
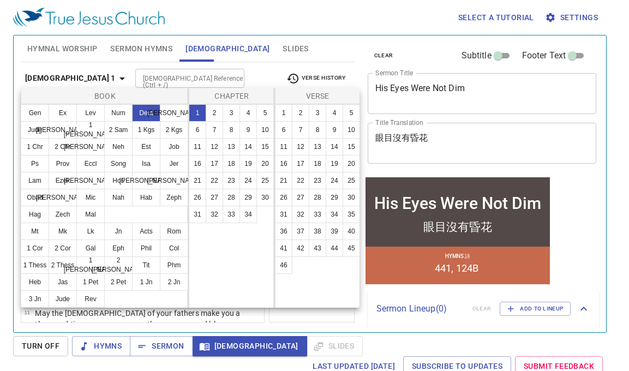
scroll to position [0, 0]
click at [228, 117] on button "3" at bounding box center [230, 112] width 17 height 17
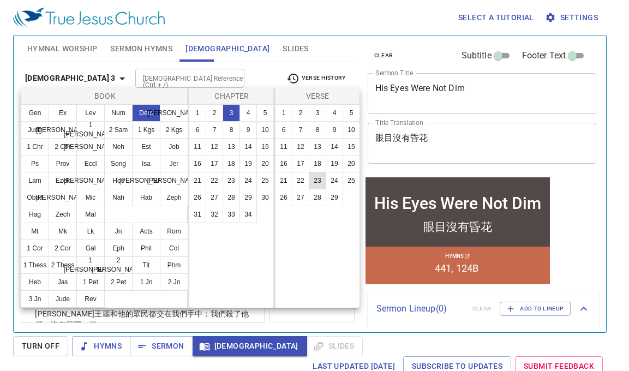
click at [315, 180] on button "23" at bounding box center [317, 180] width 17 height 17
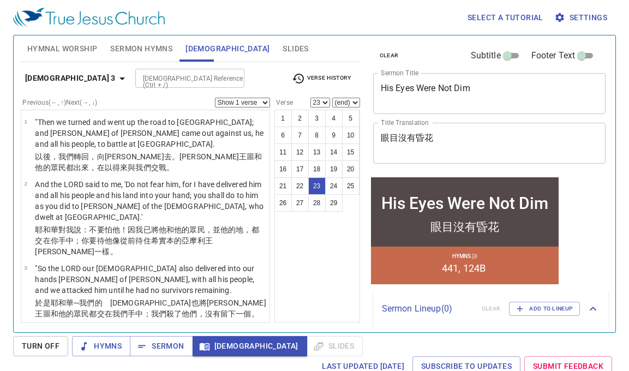
scroll to position [1237, 0]
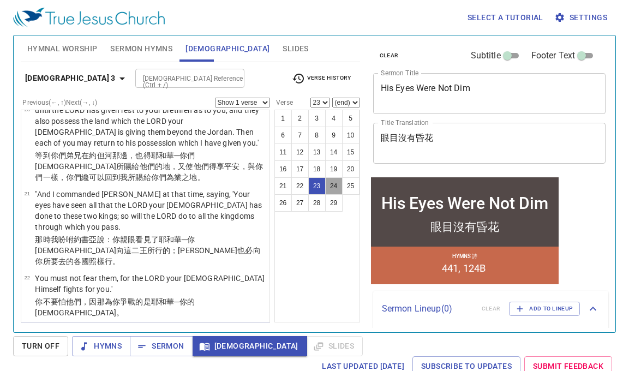
click at [331, 180] on button "24" at bounding box center [333, 185] width 17 height 17
click at [355, 218] on div "1 2 3 4 5 6 7 8 9 10 11 12 13 14 15 16 17 18 19 20 21 22 23 24 25 26 27 28 29" at bounding box center [317, 216] width 86 height 213
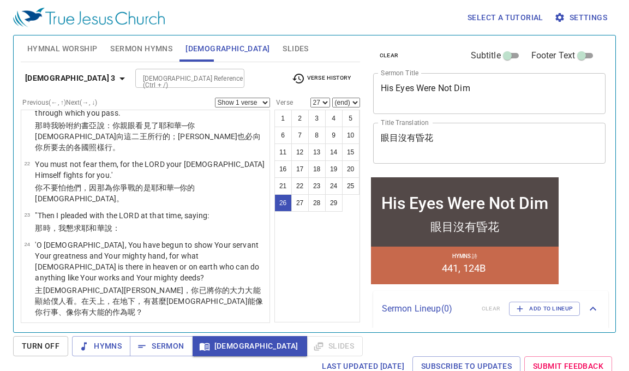
scroll to position [1470, 0]
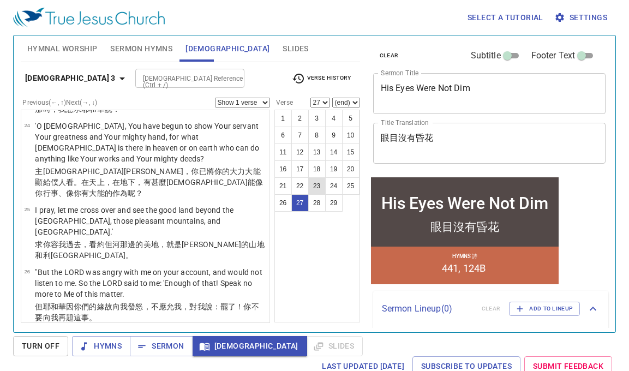
click at [318, 188] on button "23" at bounding box center [316, 185] width 17 height 17
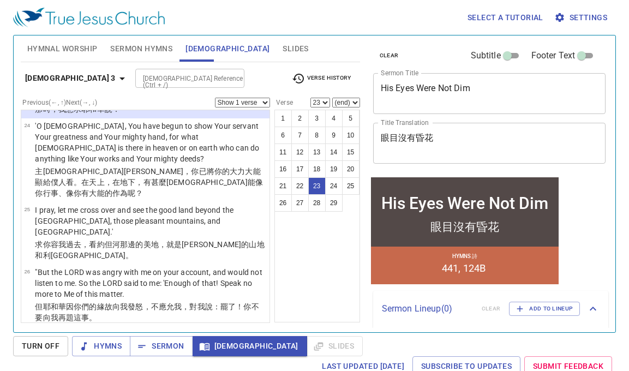
scroll to position [1237, 0]
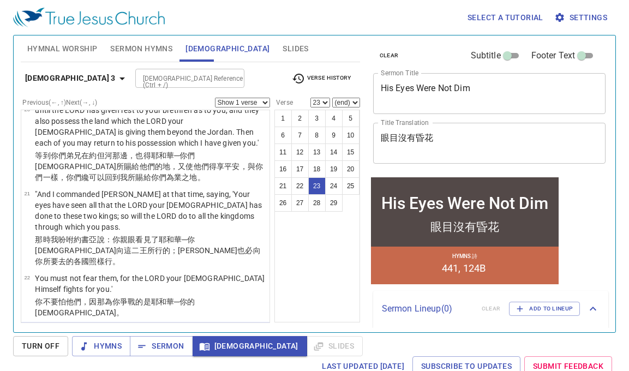
click at [330, 218] on div "1 2 3 4 5 6 7 8 9 10 11 12 13 14 15 16 17 18 19 20 21 22 23 24 25 26 27 28 29" at bounding box center [317, 216] width 86 height 213
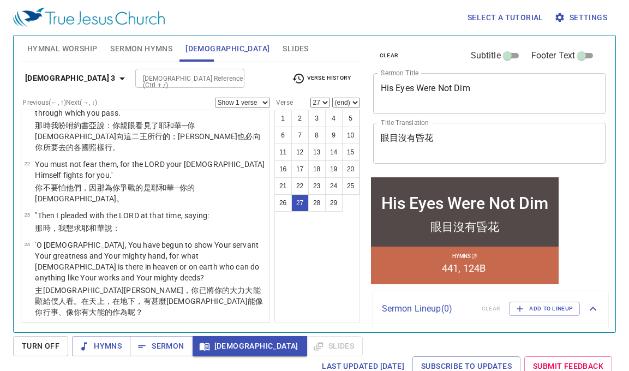
scroll to position [1470, 0]
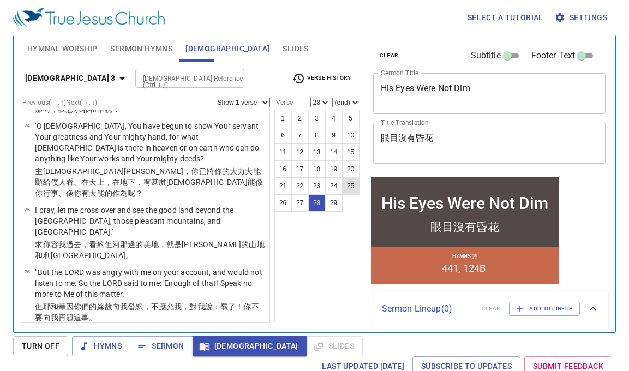
click at [345, 186] on button "25" at bounding box center [350, 185] width 17 height 17
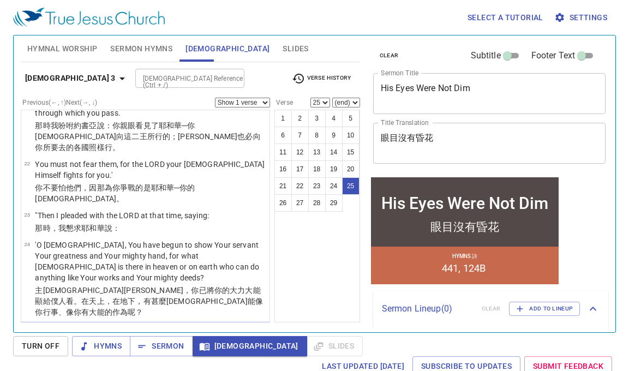
scroll to position [1362, 0]
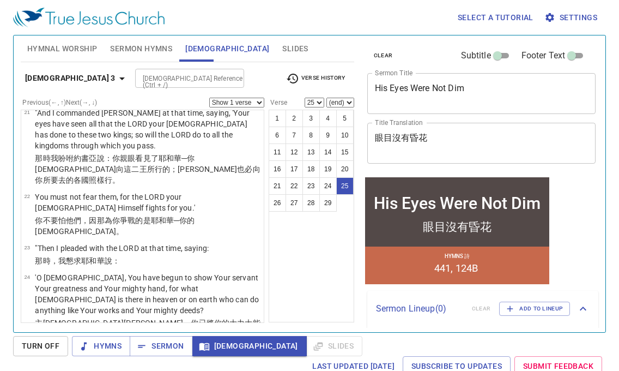
click at [78, 80] on b "Deuteronomy 3" at bounding box center [70, 78] width 90 height 14
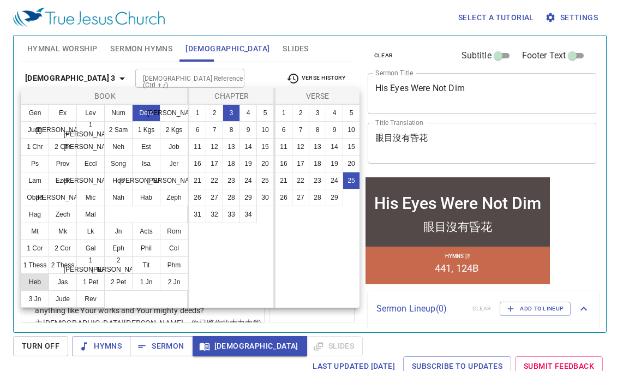
click at [38, 218] on button "Heb" at bounding box center [35, 281] width 28 height 17
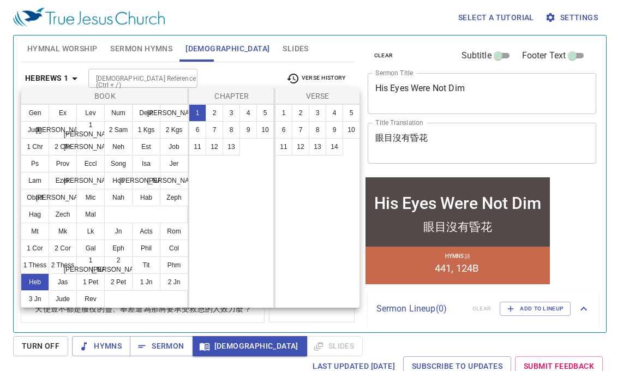
scroll to position [0, 0]
click at [252, 116] on button "4" at bounding box center [247, 112] width 17 height 17
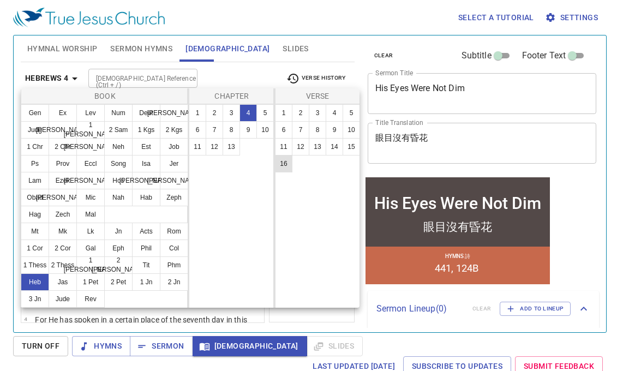
click at [285, 162] on button "16" at bounding box center [283, 163] width 17 height 17
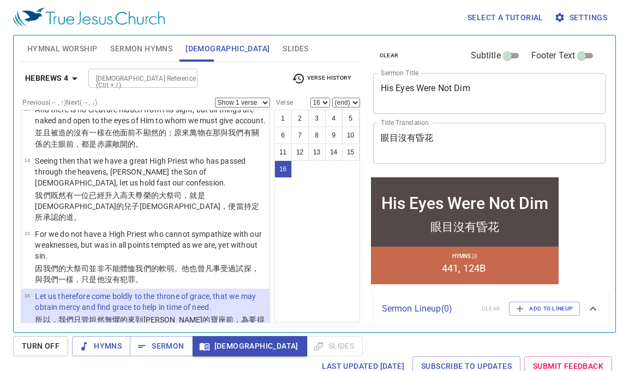
click at [62, 83] on b "Hebrews 4" at bounding box center [47, 78] width 44 height 14
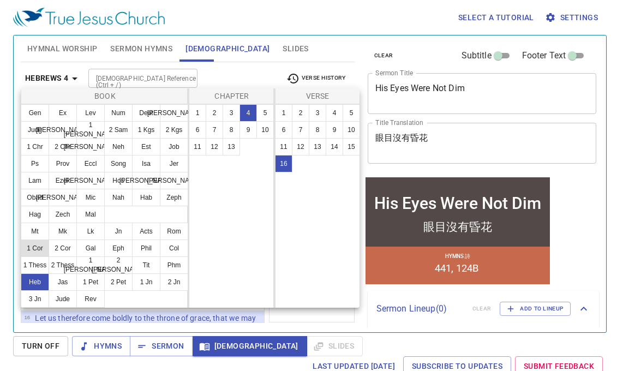
click at [35, 218] on button "1 Cor" at bounding box center [35, 247] width 28 height 17
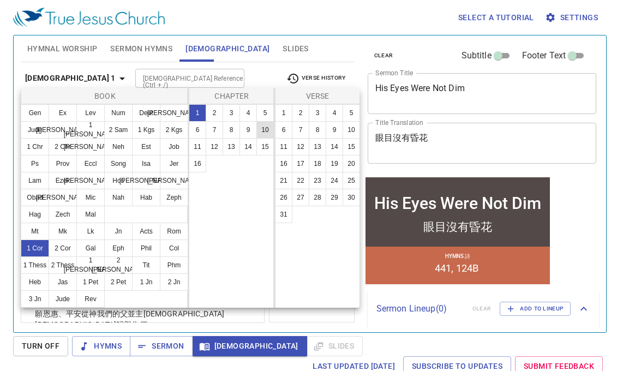
click at [261, 132] on button "10" at bounding box center [264, 129] width 17 height 17
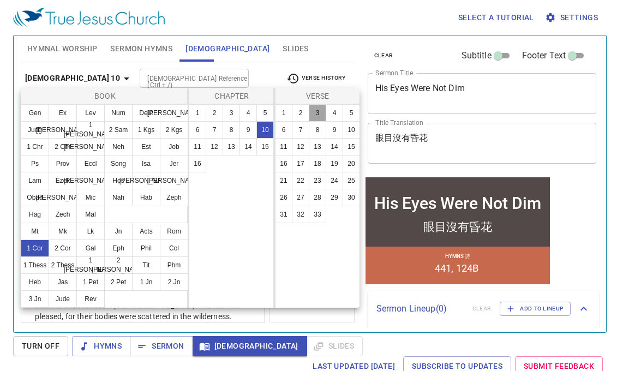
click at [318, 114] on button "3" at bounding box center [317, 112] width 17 height 17
select select "3"
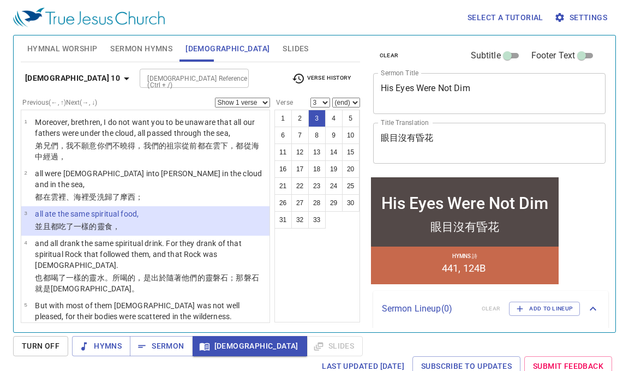
click at [264, 101] on select "Show 1 verse Show 2 verses Show 3 verses Show 4 verses Show 5 verses" at bounding box center [242, 103] width 55 height 10
click at [215, 98] on select "Show 1 verse Show 2 verses Show 3 verses Show 4 verses Show 5 verses" at bounding box center [242, 103] width 55 height 10
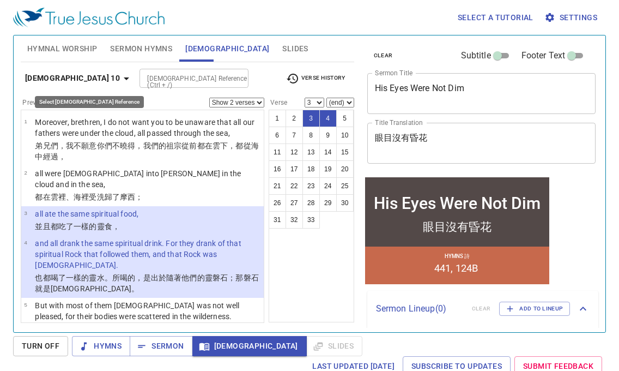
click at [81, 76] on b "1 Corinthians 10" at bounding box center [72, 78] width 95 height 14
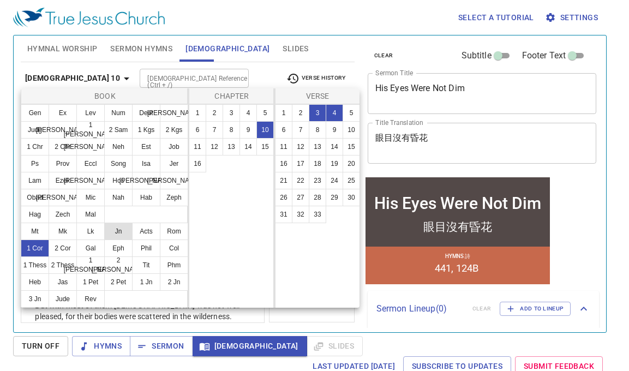
click at [117, 218] on button "Jn" at bounding box center [118, 230] width 28 height 17
select select "1"
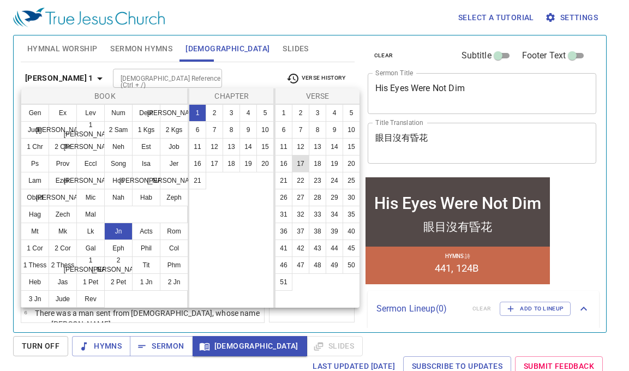
click at [300, 162] on button "17" at bounding box center [300, 163] width 17 height 17
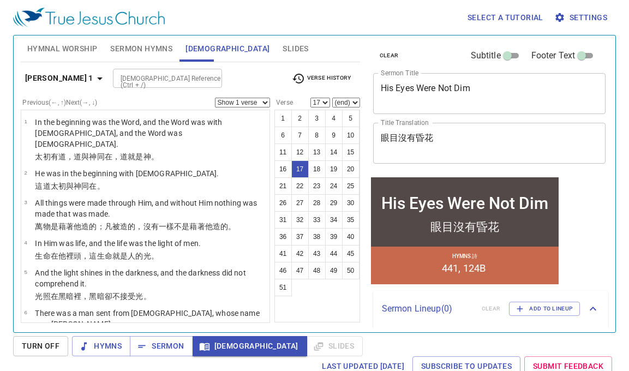
scroll to position [564, 0]
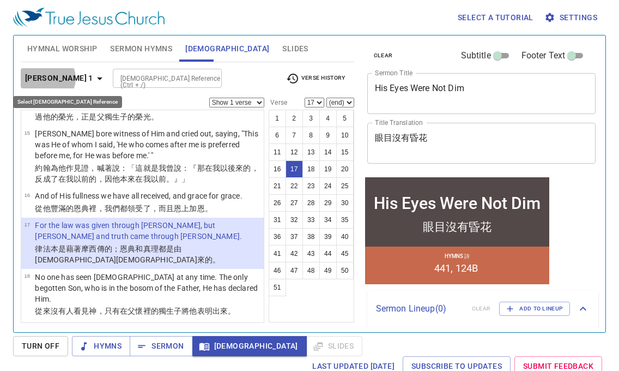
click at [47, 79] on b "John 1" at bounding box center [59, 78] width 68 height 14
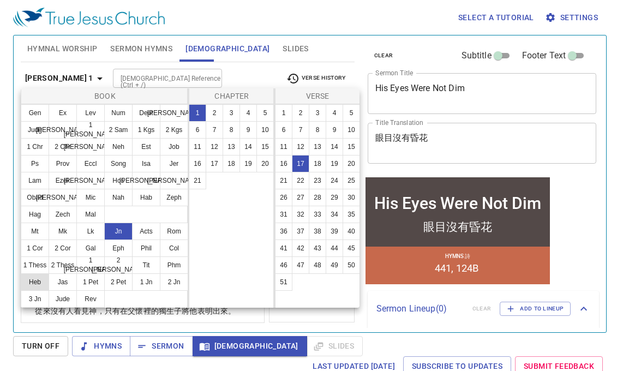
click at [40, 218] on button "Heb" at bounding box center [35, 281] width 28 height 17
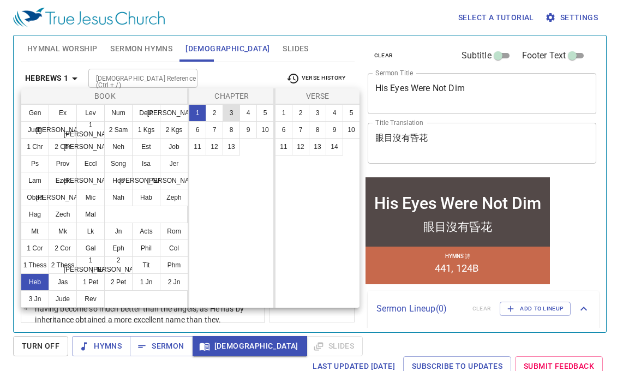
click at [234, 116] on button "3" at bounding box center [230, 112] width 17 height 17
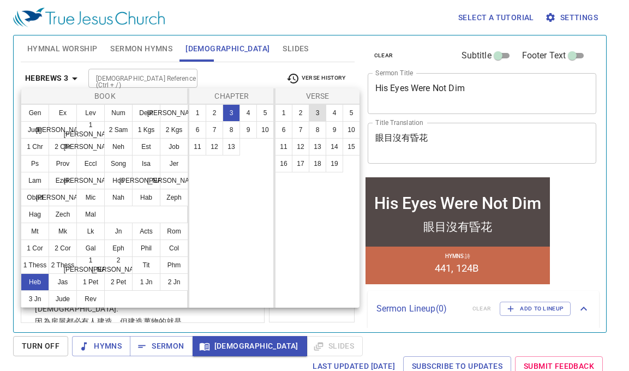
click at [316, 115] on button "3" at bounding box center [317, 112] width 17 height 17
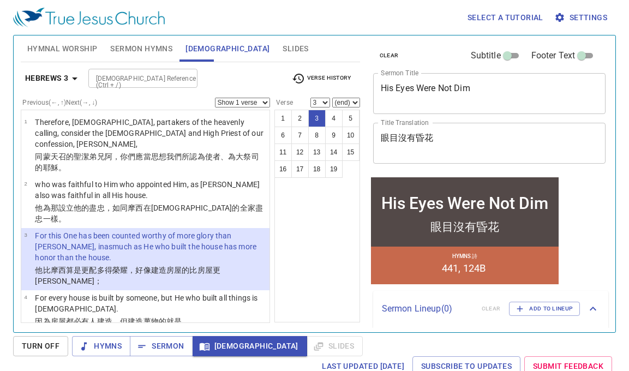
click at [158, 50] on span "Sermon Hymns" at bounding box center [141, 49] width 62 height 14
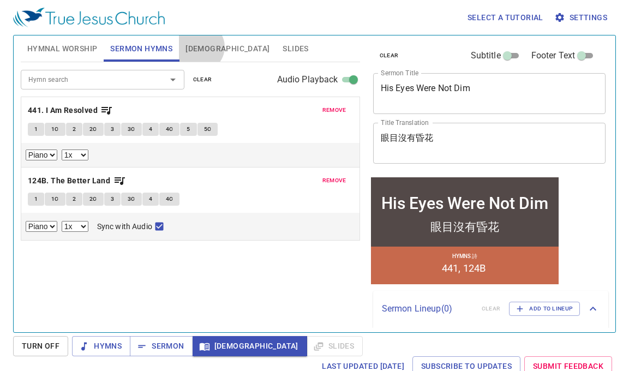
click at [200, 47] on span "[DEMOGRAPHIC_DATA]" at bounding box center [227, 49] width 84 height 14
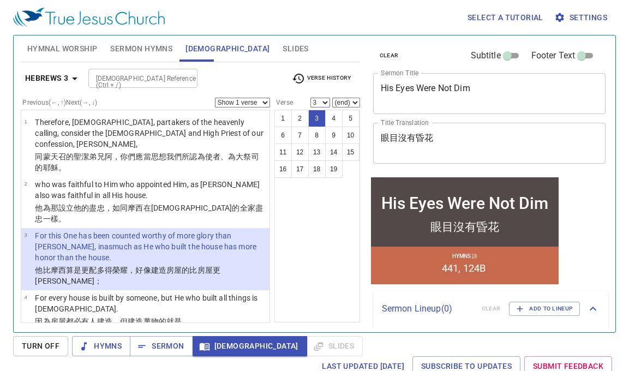
click at [68, 68] on button "Hebrews 3" at bounding box center [53, 78] width 65 height 20
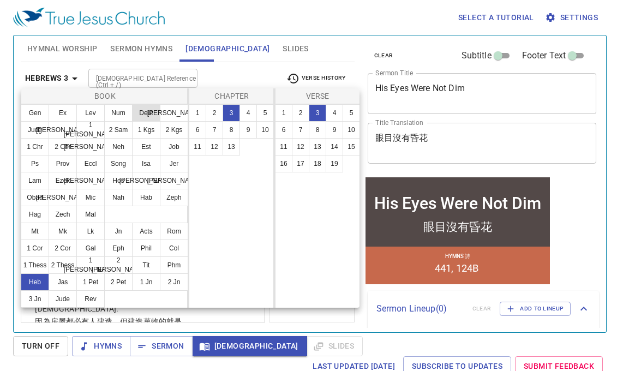
click at [138, 113] on button "Deut" at bounding box center [146, 112] width 28 height 17
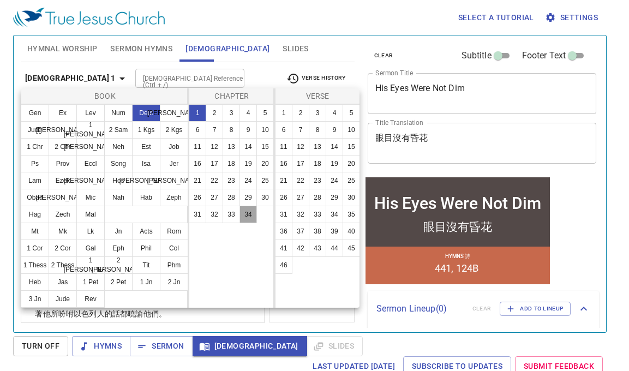
click at [251, 218] on button "34" at bounding box center [247, 214] width 17 height 17
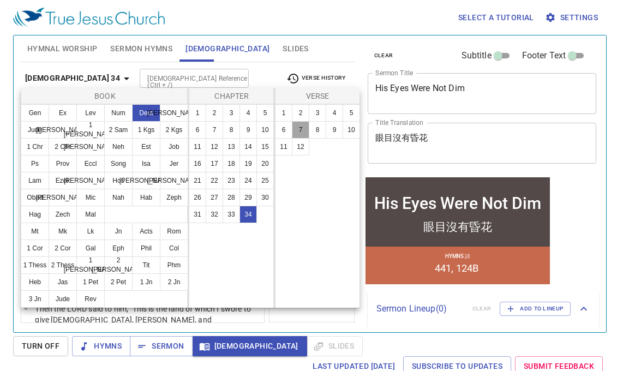
click at [303, 132] on button "7" at bounding box center [300, 129] width 17 height 17
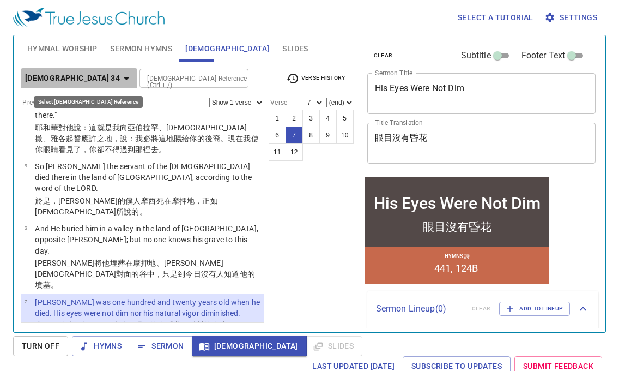
click at [86, 75] on b "Deuteronomy 34" at bounding box center [72, 78] width 95 height 14
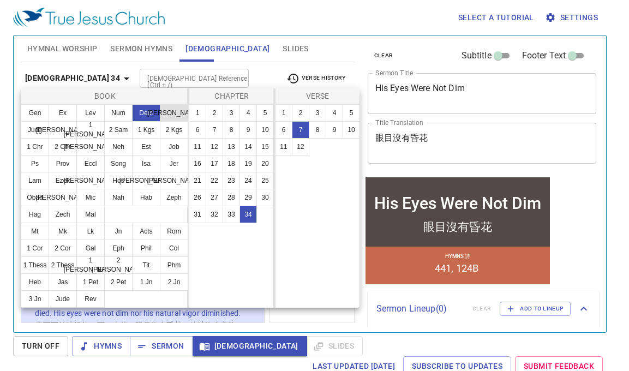
click at [176, 110] on button "Josh" at bounding box center [174, 112] width 28 height 17
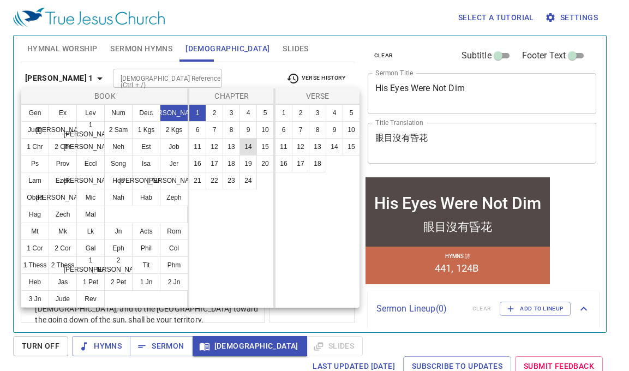
click at [246, 148] on button "14" at bounding box center [247, 146] width 17 height 17
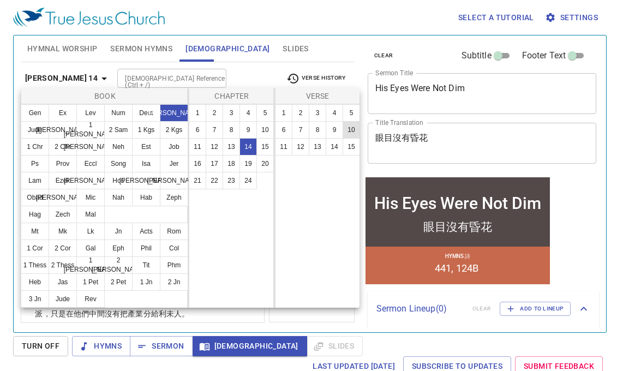
click at [353, 131] on button "10" at bounding box center [350, 129] width 17 height 17
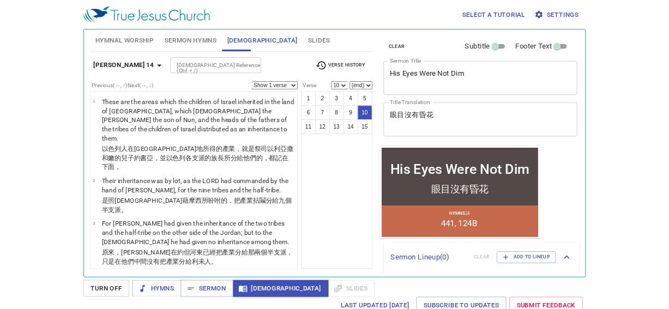
scroll to position [500, 0]
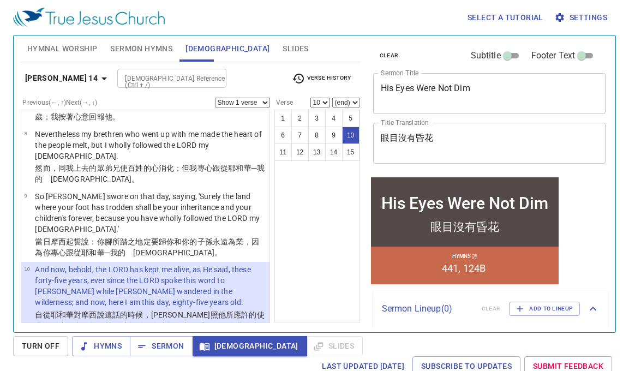
click at [337, 218] on div "1 2 3 4 5 6 7 8 9 10 11 12 13 14 15" at bounding box center [317, 216] width 86 height 213
select select "11"
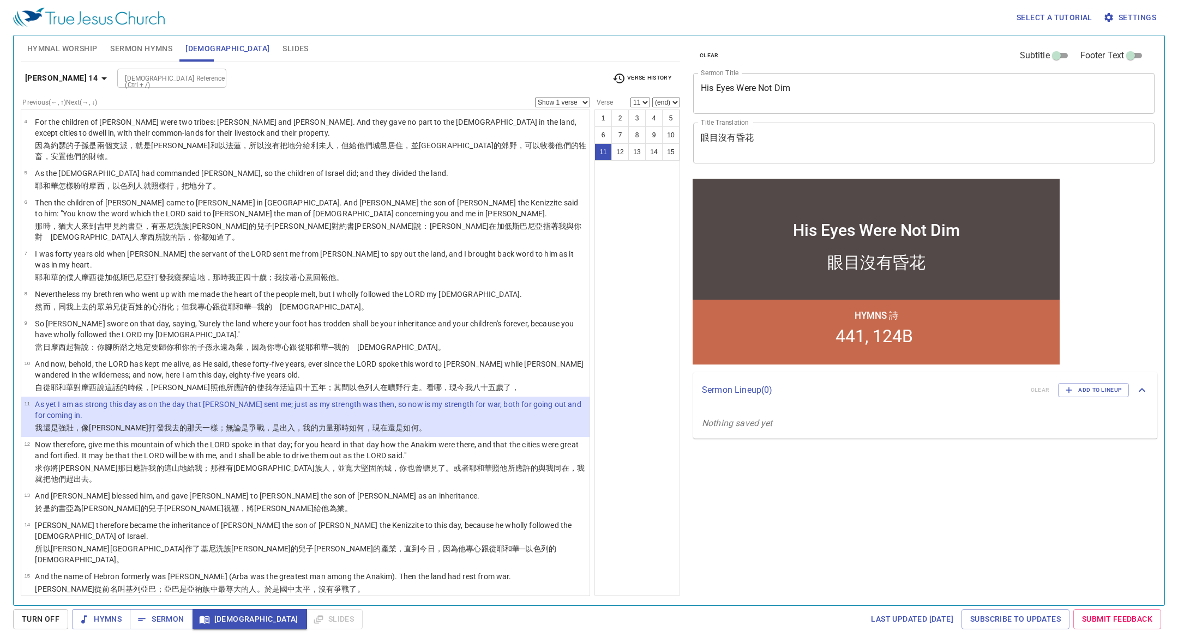
scroll to position [63, 0]
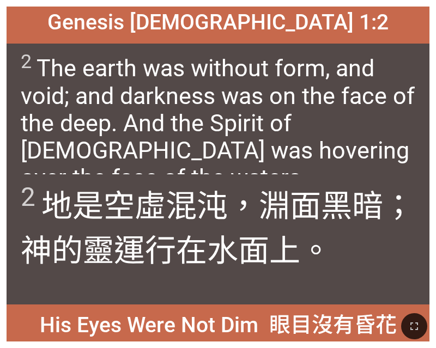
click at [382, 61] on span "2 The earth was without form, and void; and darkness was on the face of the dee…" at bounding box center [218, 120] width 395 height 141
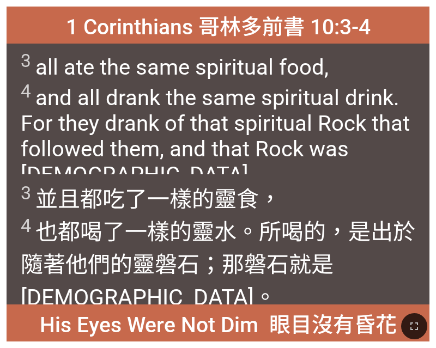
click at [363, 92] on span "3 all ate the same spiritual food, 4 and all drank the same spiritual drink. Fo…" at bounding box center [218, 118] width 395 height 137
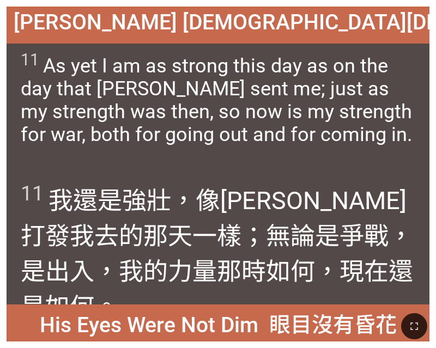
click at [355, 123] on span "11 As yet I am as strong this day as on the day that Moses sent me; just as my …" at bounding box center [218, 98] width 395 height 96
